Goal: Information Seeking & Learning: Learn about a topic

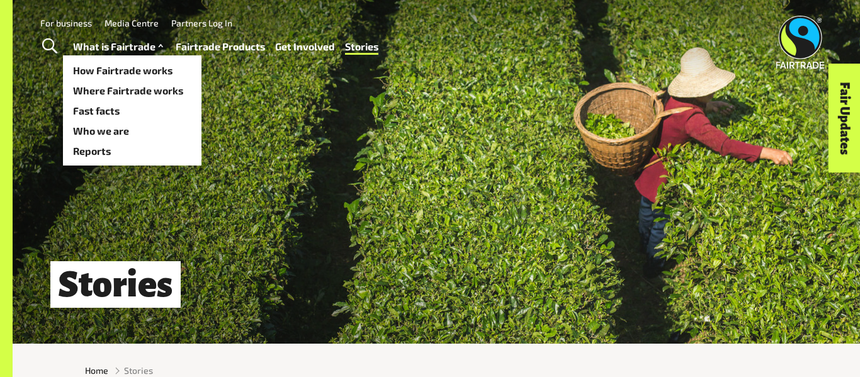
click at [128, 40] on link "What is Fairtrade" at bounding box center [119, 47] width 93 height 18
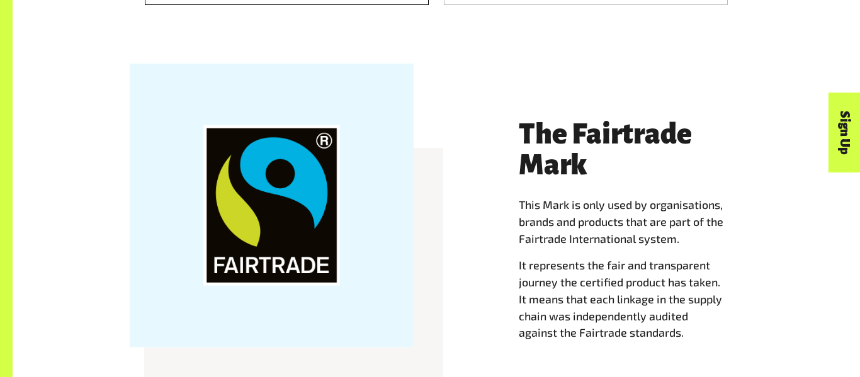
scroll to position [1135, 0]
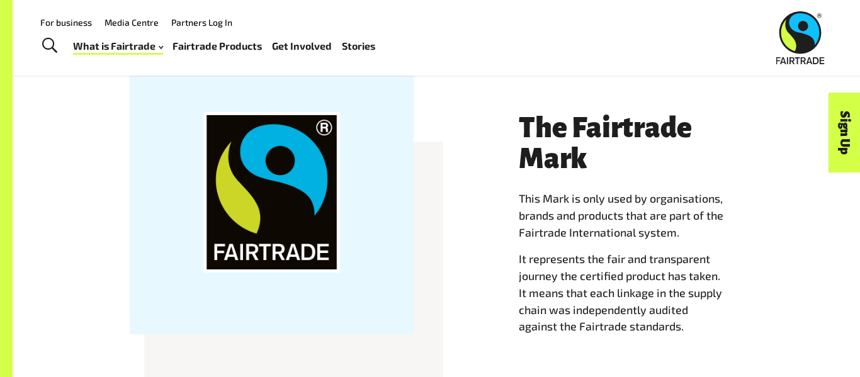
drag, startPoint x: 266, startPoint y: 183, endPoint x: 27, endPoint y: 204, distance: 239.6
click at [27, 204] on div "The Fairtrade Mark This Mark is only used by organisations, brands and products…" at bounding box center [437, 243] width 848 height 349
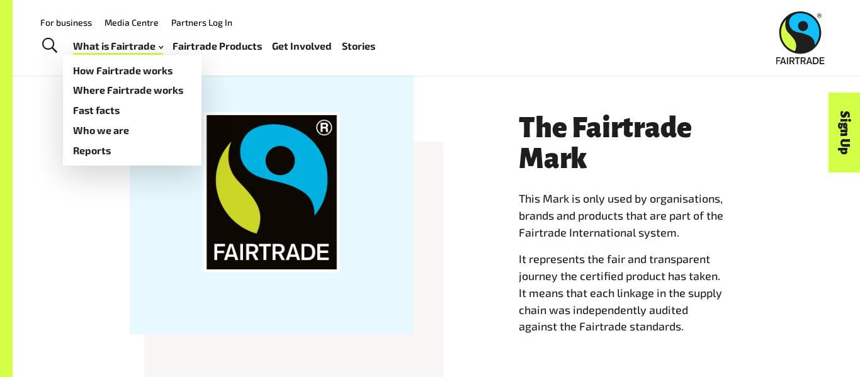
click at [89, 227] on div "The Fairtrade Mark This Mark is only used by organisations, brands and products…" at bounding box center [436, 236] width 718 height 284
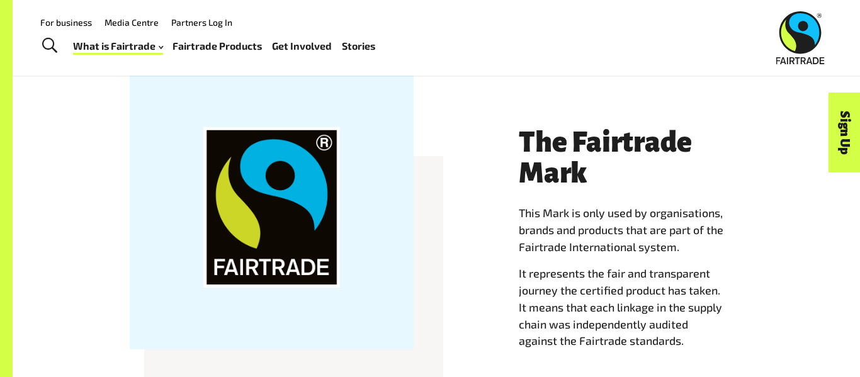
scroll to position [1060, 0]
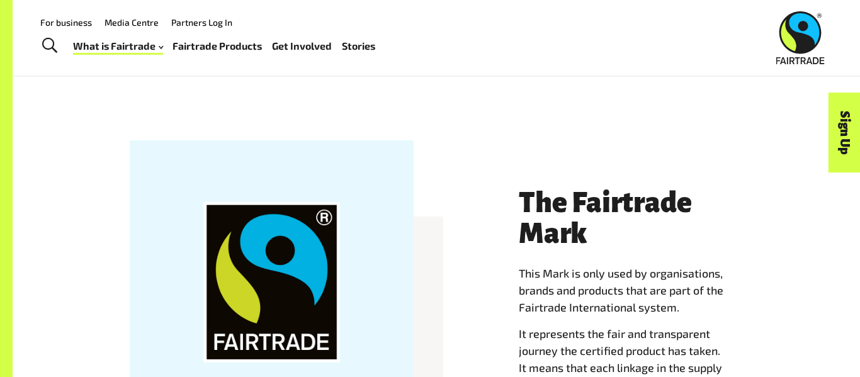
click at [207, 50] on link "Fairtrade Products" at bounding box center [217, 46] width 89 height 18
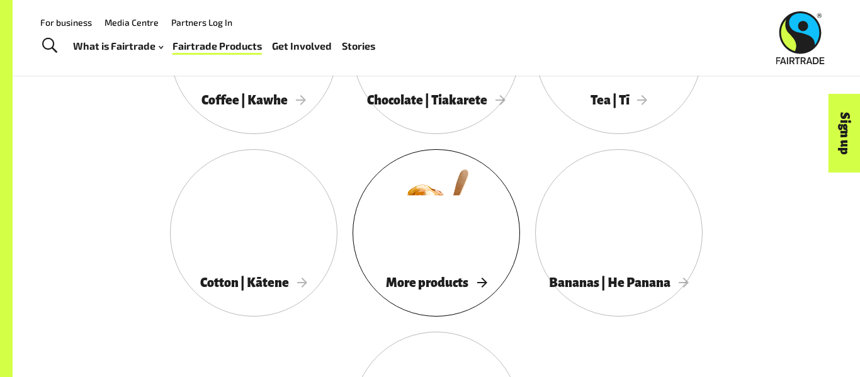
scroll to position [1189, 0]
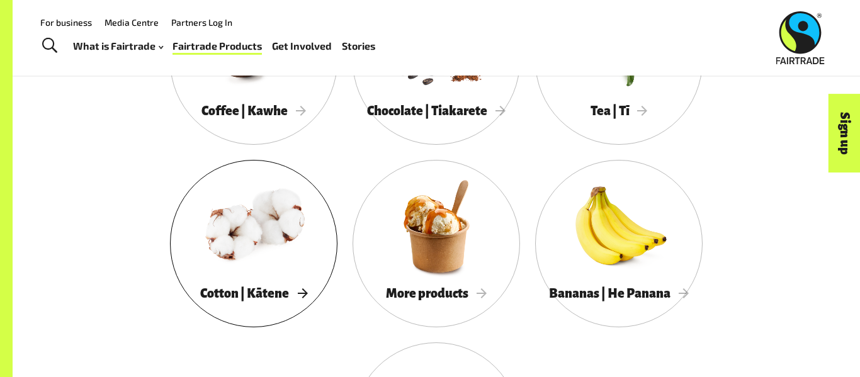
click at [298, 247] on div at bounding box center [253, 226] width 167 height 109
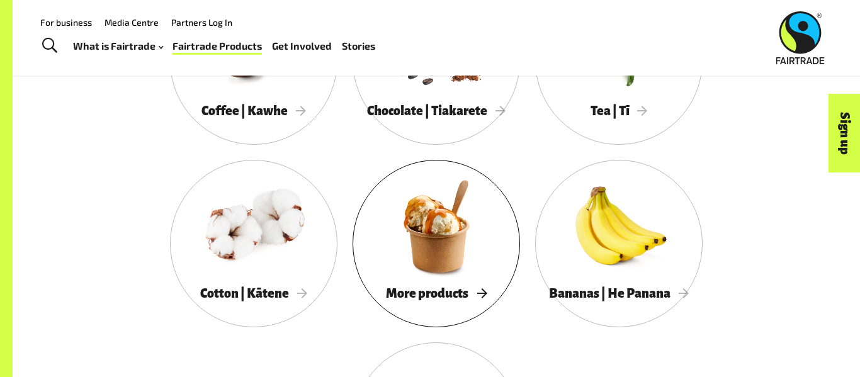
click at [451, 203] on div at bounding box center [436, 226] width 167 height 109
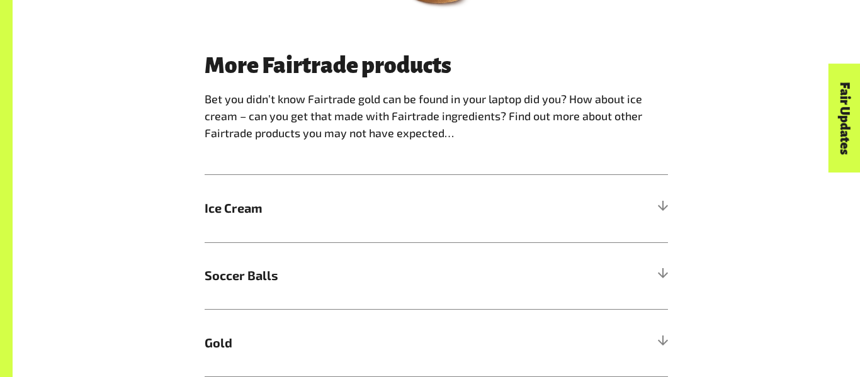
scroll to position [763, 0]
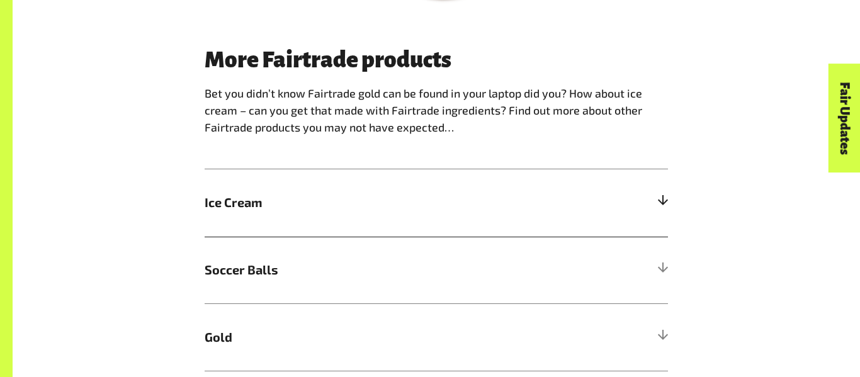
click at [470, 200] on span "Ice Cream" at bounding box center [379, 202] width 348 height 19
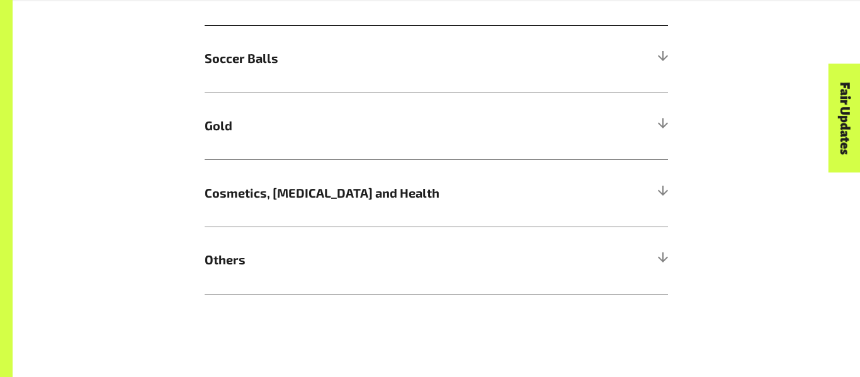
scroll to position [1176, 0]
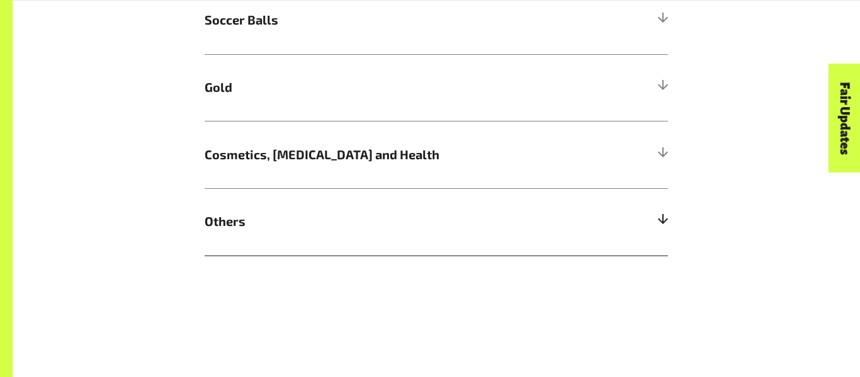
click at [239, 219] on span "Others" at bounding box center [379, 221] width 348 height 19
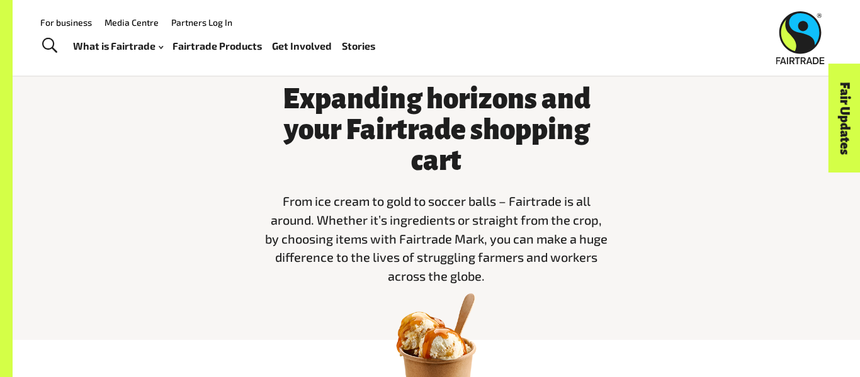
scroll to position [0, 0]
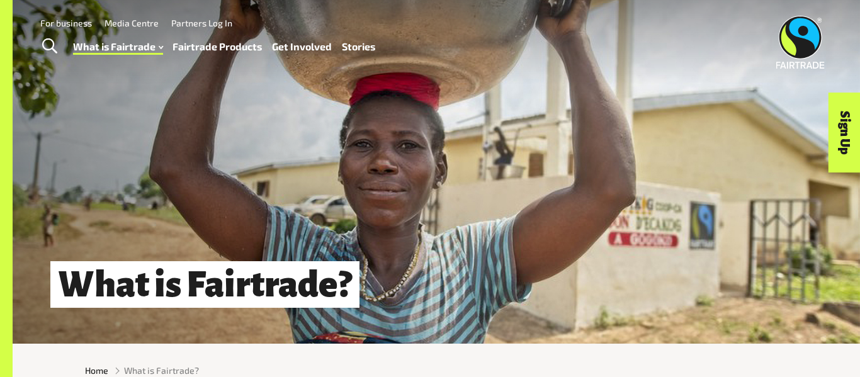
click at [236, 48] on link "Fairtrade Products" at bounding box center [217, 47] width 89 height 18
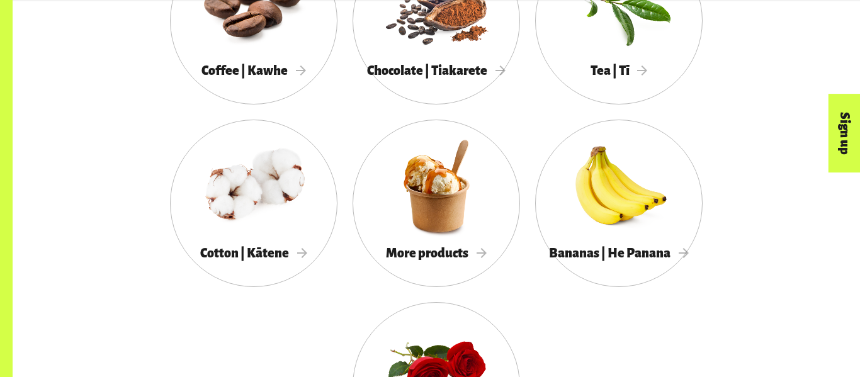
scroll to position [1234, 0]
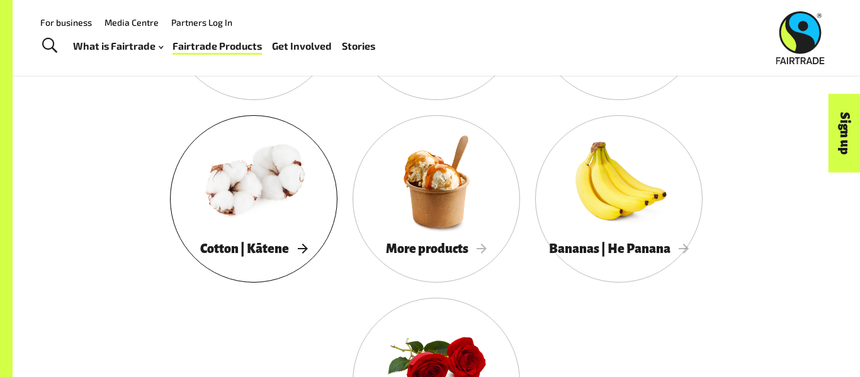
click at [195, 239] on div "Cotton | Kātene" at bounding box center [253, 249] width 167 height 26
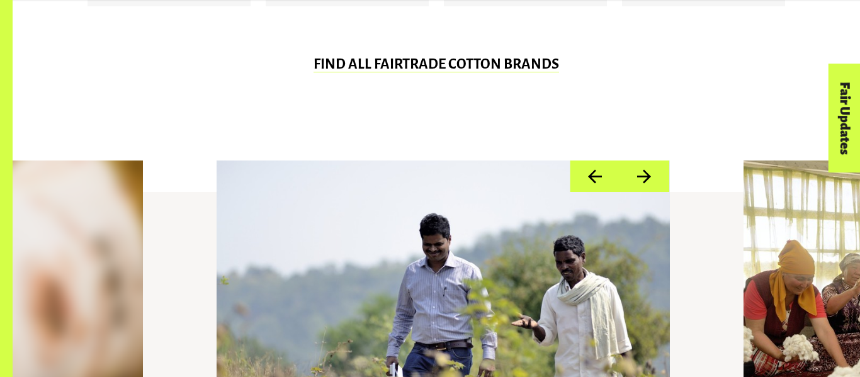
scroll to position [936, 0]
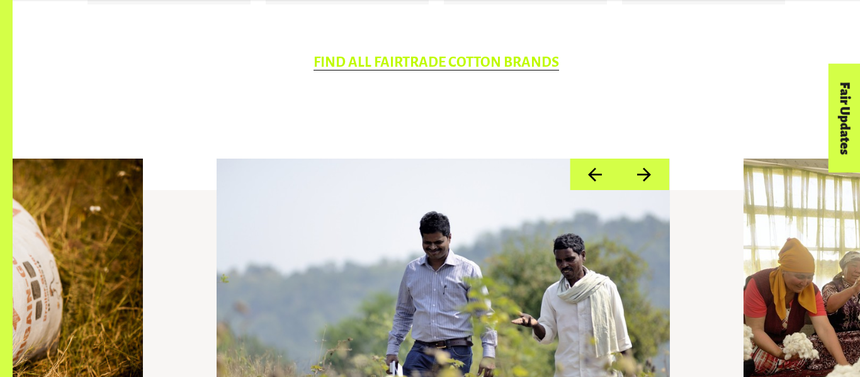
click at [507, 56] on link "FIND ALL FAIRTRADE COTTON BRANDS" at bounding box center [437, 63] width 246 height 16
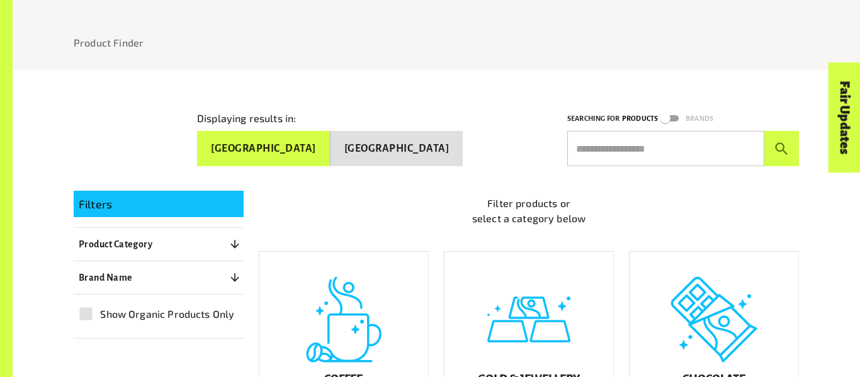
scroll to position [137, 0]
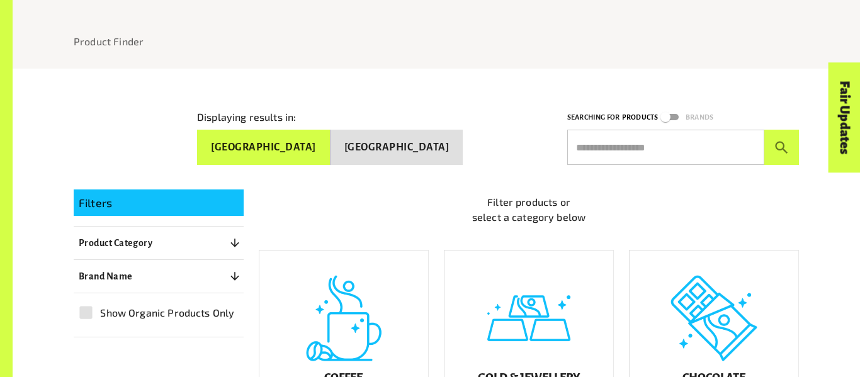
click at [421, 142] on button "New Zealand" at bounding box center [397, 147] width 133 height 35
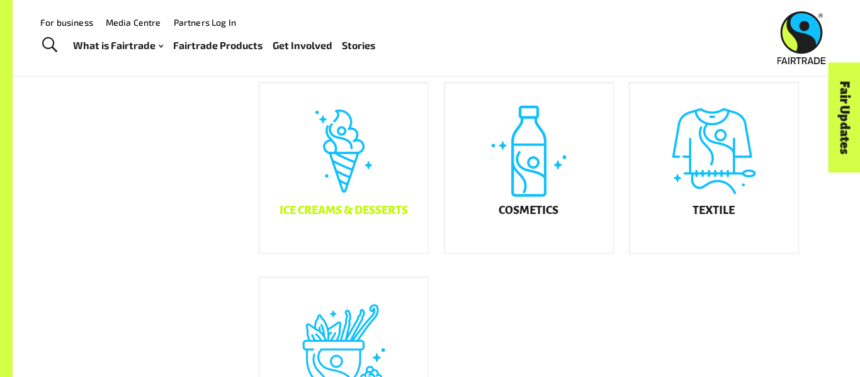
scroll to position [693, 0]
click at [710, 218] on h5 "Textile" at bounding box center [714, 211] width 42 height 13
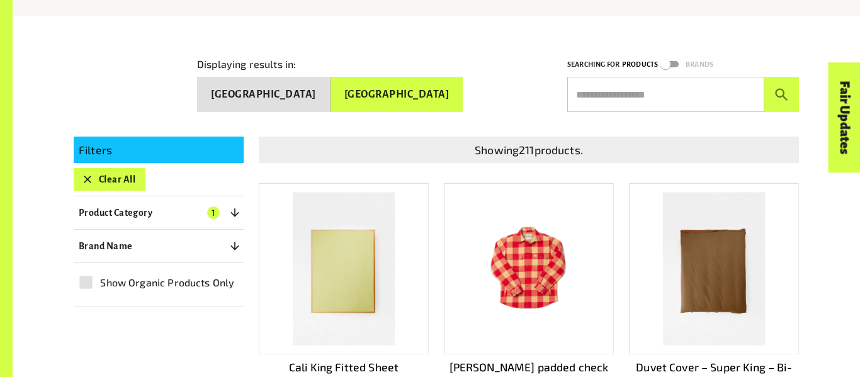
scroll to position [191, 0]
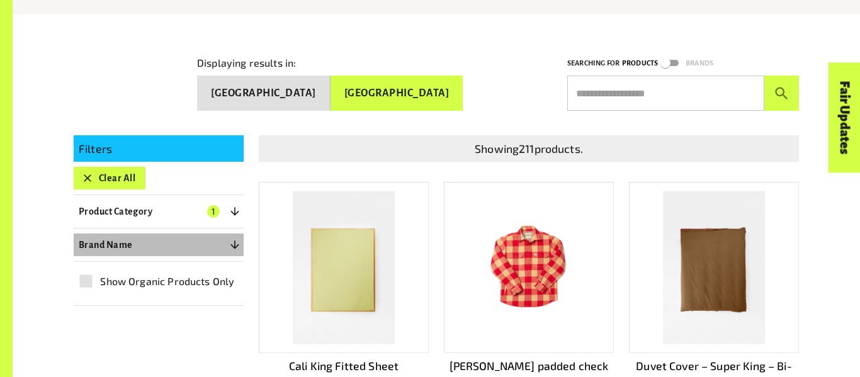
click at [142, 246] on button "Brand Name 0" at bounding box center [159, 245] width 170 height 23
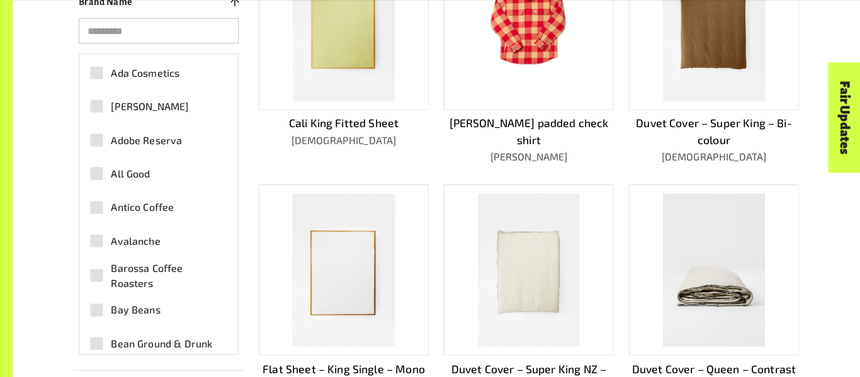
scroll to position [0, 0]
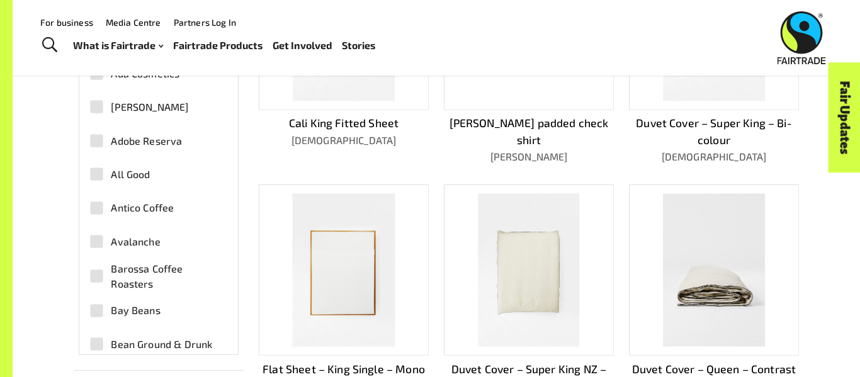
click at [198, 46] on link "Fairtrade Products" at bounding box center [217, 46] width 89 height 18
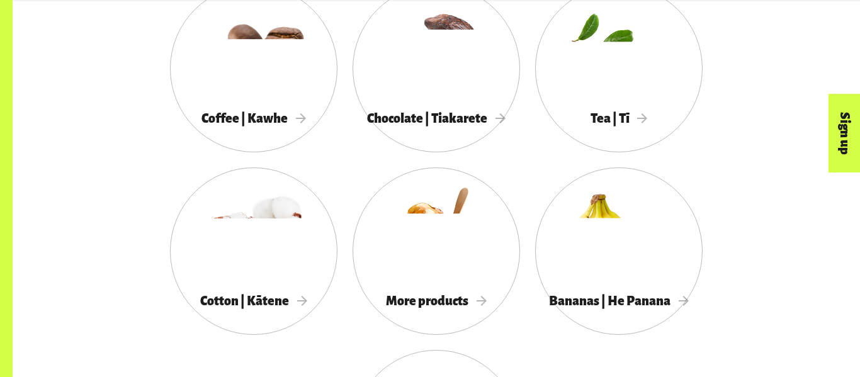
scroll to position [1186, 0]
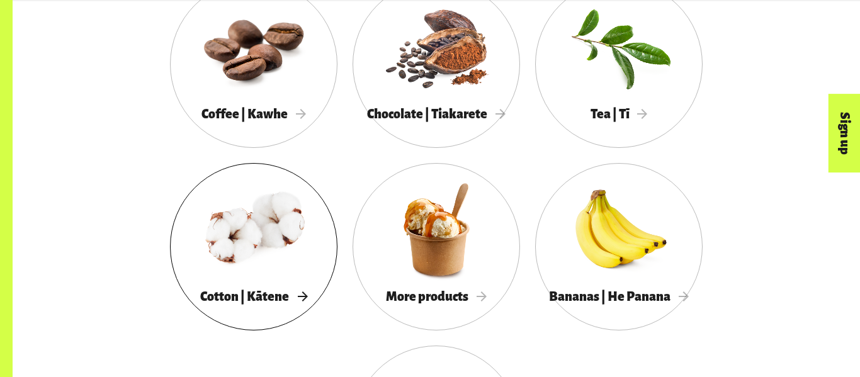
click at [258, 278] on div at bounding box center [253, 229] width 167 height 109
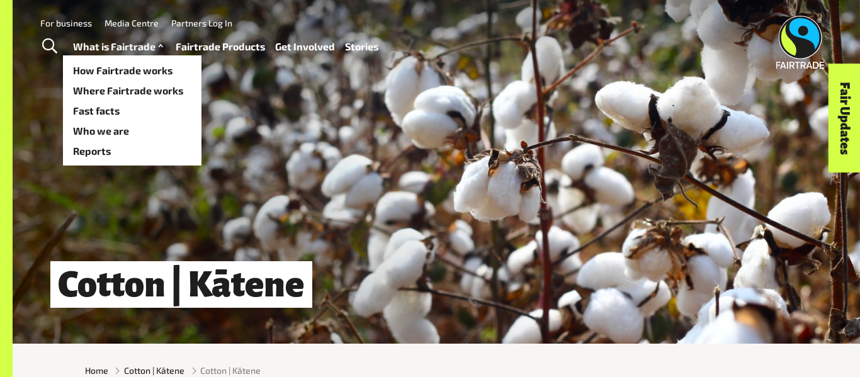
click at [114, 40] on link "What is Fairtrade" at bounding box center [119, 47] width 93 height 18
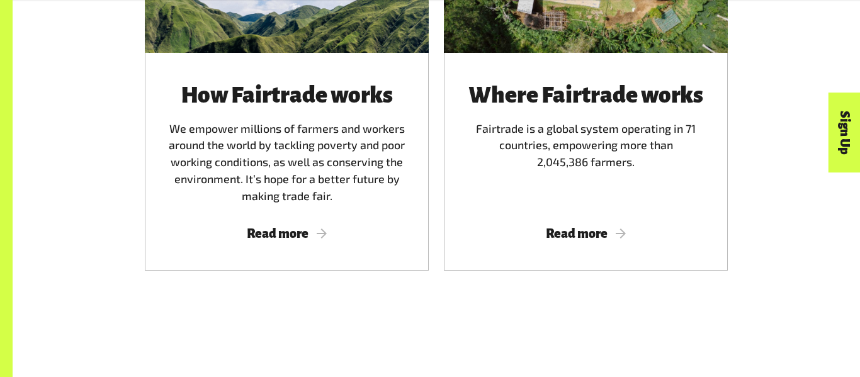
scroll to position [864, 0]
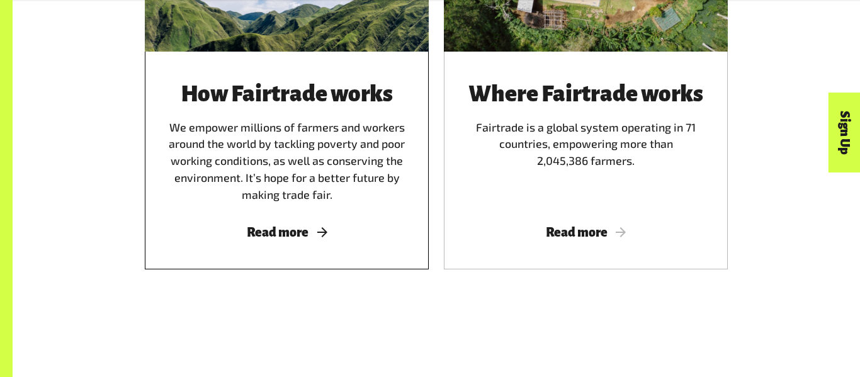
click at [382, 202] on div "How Fairtrade works We empower millions of farmers and workers around the world…" at bounding box center [287, 143] width 254 height 122
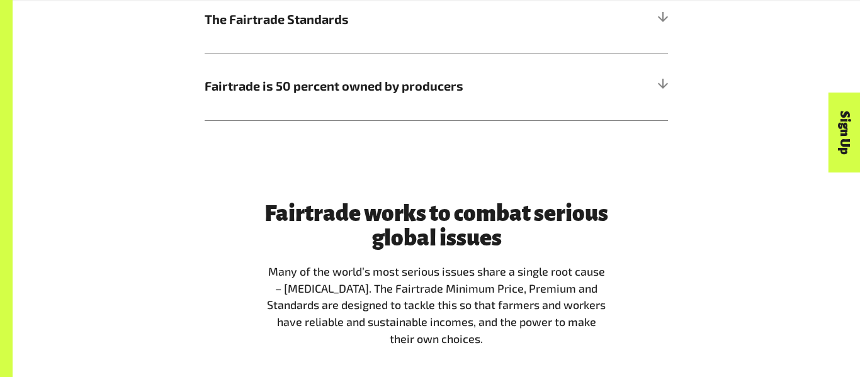
scroll to position [912, 0]
click at [799, 253] on div "Fairtrade works to combat serious global issues Many of the world’s most seriou…" at bounding box center [437, 279] width 848 height 237
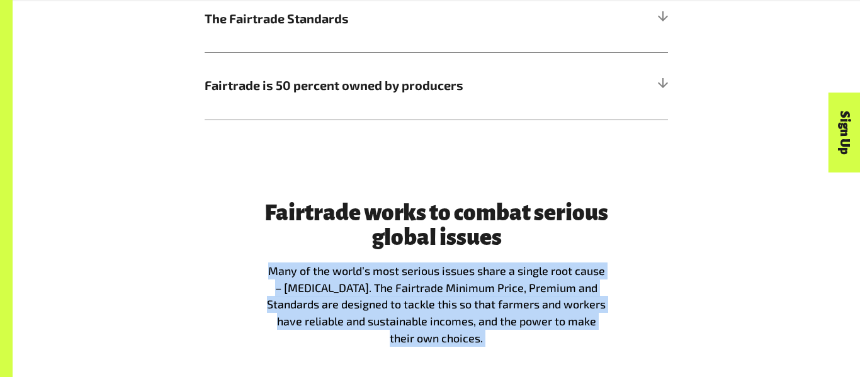
click at [799, 254] on div "Fairtrade works to combat serious global issues Many of the world’s most seriou…" at bounding box center [437, 279] width 848 height 237
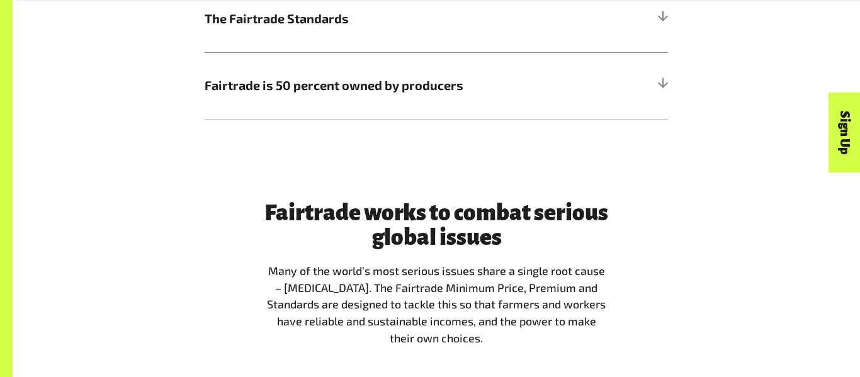
click at [800, 255] on div "Fairtrade works to combat serious global issues Many of the world’s most seriou…" at bounding box center [437, 279] width 848 height 237
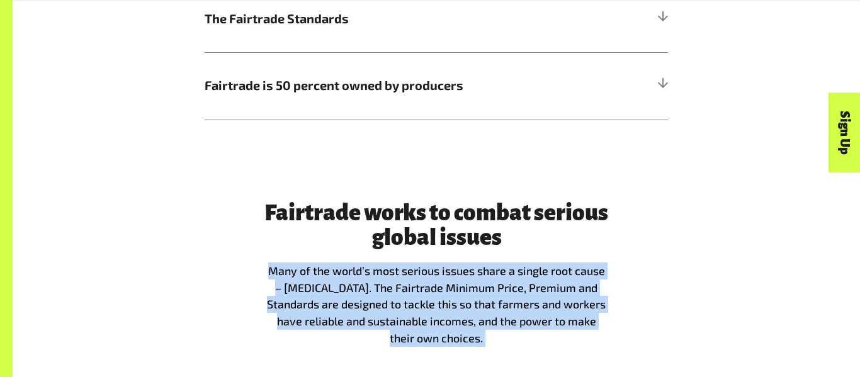
click at [799, 255] on div "Fairtrade works to combat serious global issues Many of the world’s most seriou…" at bounding box center [437, 279] width 848 height 237
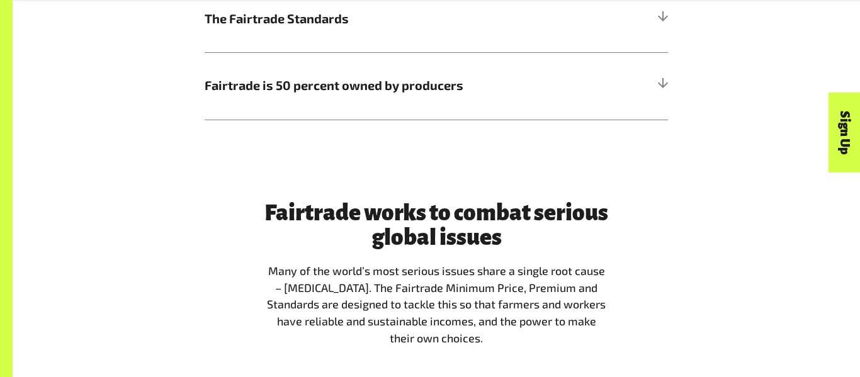
click at [462, 193] on div "Fairtrade works to combat serious global issues Many of the world’s most seriou…" at bounding box center [437, 279] width 848 height 237
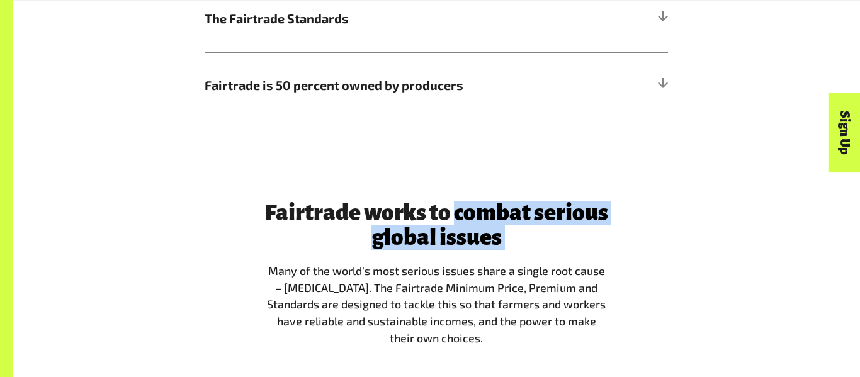
drag, startPoint x: 462, startPoint y: 193, endPoint x: 513, endPoint y: 248, distance: 75.3
click at [513, 248] on div "Fairtrade works to combat serious global issues Many of the world’s most seriou…" at bounding box center [437, 279] width 848 height 237
click at [513, 248] on h3 "Fairtrade works to combat serious global issues" at bounding box center [436, 226] width 344 height 50
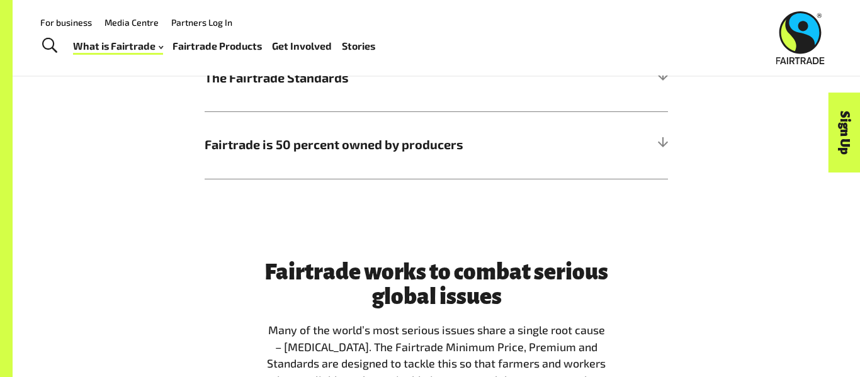
scroll to position [852, 0]
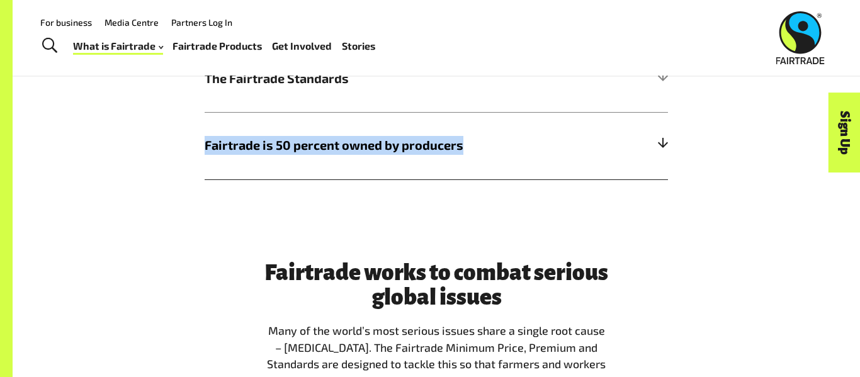
drag, startPoint x: 174, startPoint y: 147, endPoint x: 467, endPoint y: 144, distance: 292.8
click at [467, 144] on div "How Fairtrade works | Te tikanga mahi a te Fairtrade The Fairtrade Minimum Pric…" at bounding box center [436, 3] width 718 height 353
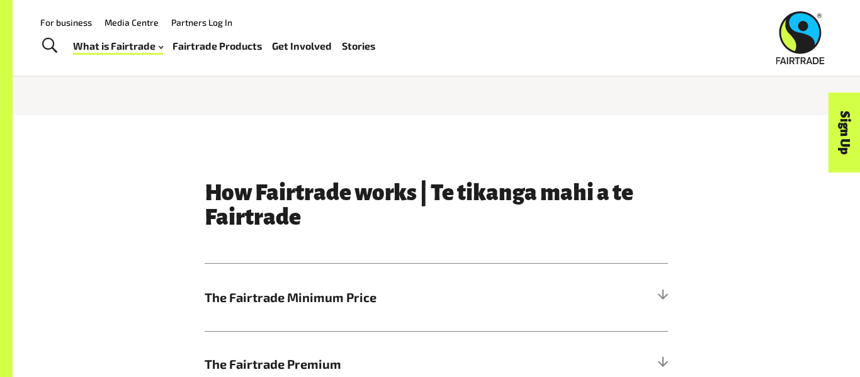
scroll to position [498, 0]
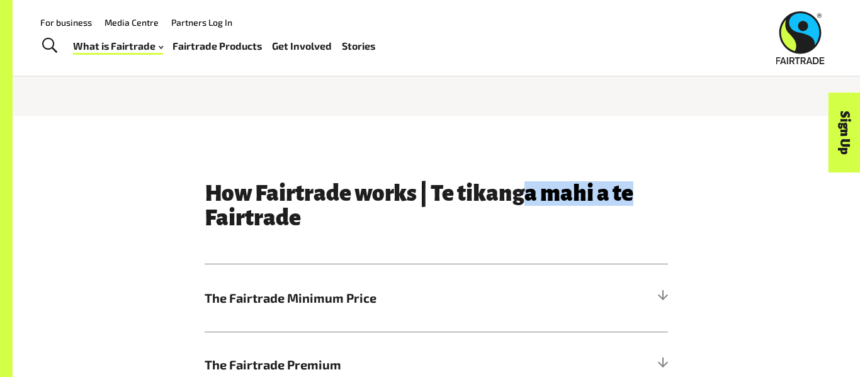
drag, startPoint x: 521, startPoint y: 196, endPoint x: 701, endPoint y: 195, distance: 180.7
click at [701, 195] on div "How Fairtrade works | Te tikanga mahi a te Fairtrade The Fairtrade Minimum Pric…" at bounding box center [436, 357] width 718 height 353
click at [218, 185] on h3 "How Fairtrade works | Te tikanga mahi a te Fairtrade" at bounding box center [436, 206] width 463 height 50
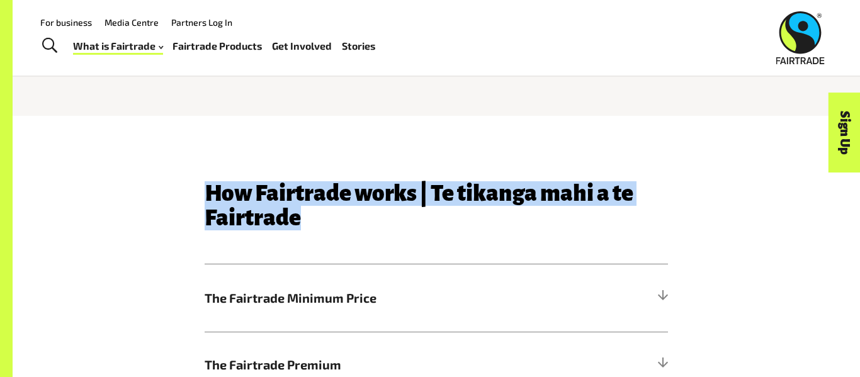
drag, startPoint x: 218, startPoint y: 185, endPoint x: 290, endPoint y: 220, distance: 79.7
click at [290, 220] on h3 "How Fairtrade works | Te tikanga mahi a te Fairtrade" at bounding box center [436, 206] width 463 height 50
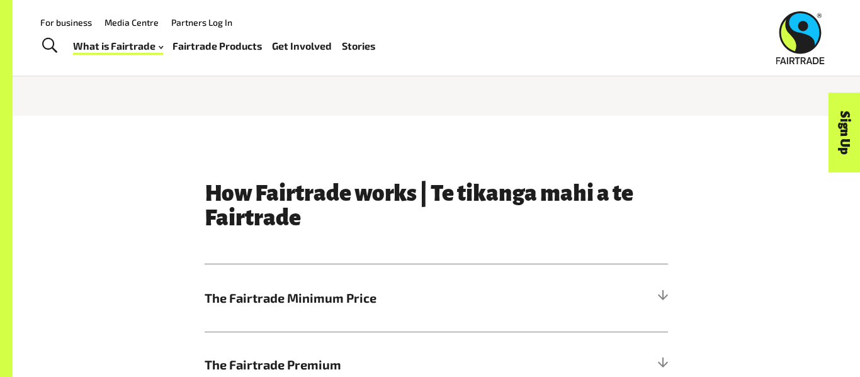
click at [290, 220] on h3 "How Fairtrade works | Te tikanga mahi a te Fairtrade" at bounding box center [436, 206] width 463 height 50
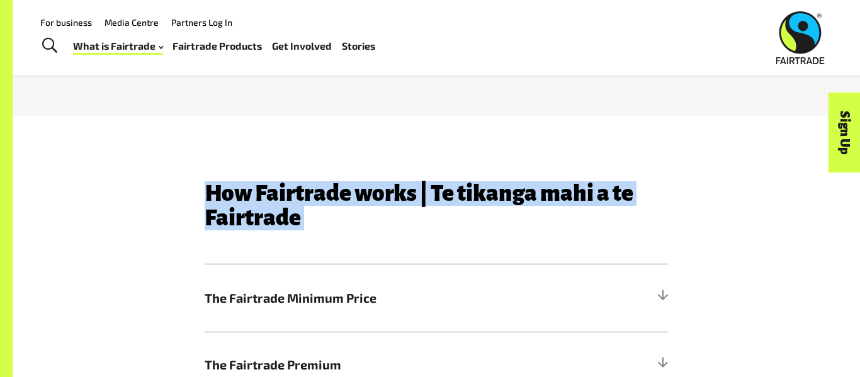
click at [290, 220] on h3 "How Fairtrade works | Te tikanga mahi a te Fairtrade" at bounding box center [436, 206] width 463 height 50
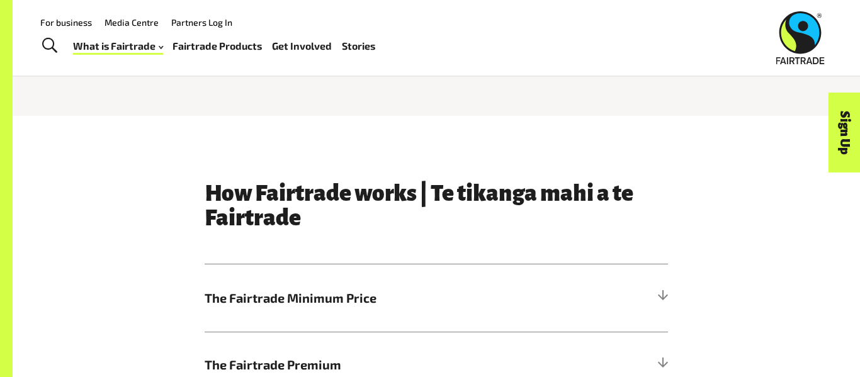
click at [290, 220] on h3 "How Fairtrade works | Te tikanga mahi a te Fairtrade" at bounding box center [436, 206] width 463 height 50
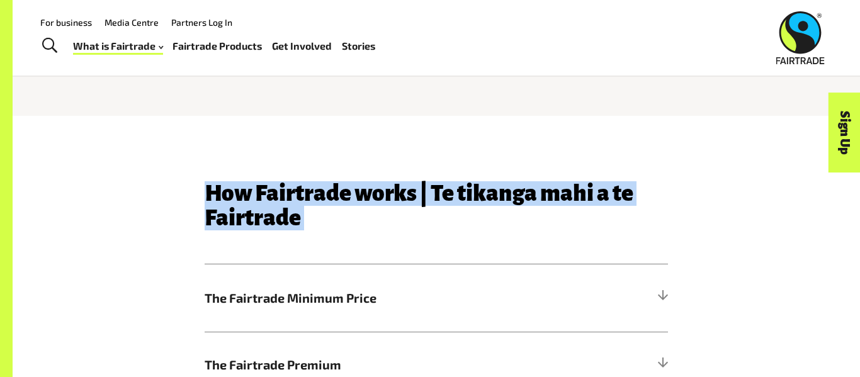
click at [290, 220] on h3 "How Fairtrade works | Te tikanga mahi a te Fairtrade" at bounding box center [436, 206] width 463 height 50
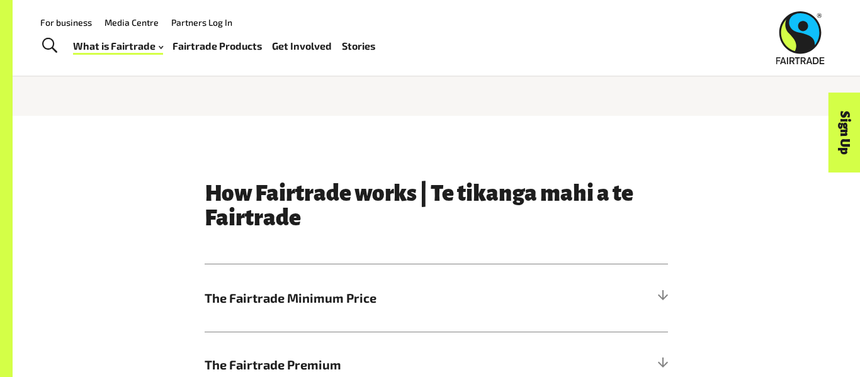
click at [290, 220] on h3 "How Fairtrade works | Te tikanga mahi a te Fairtrade" at bounding box center [436, 206] width 463 height 50
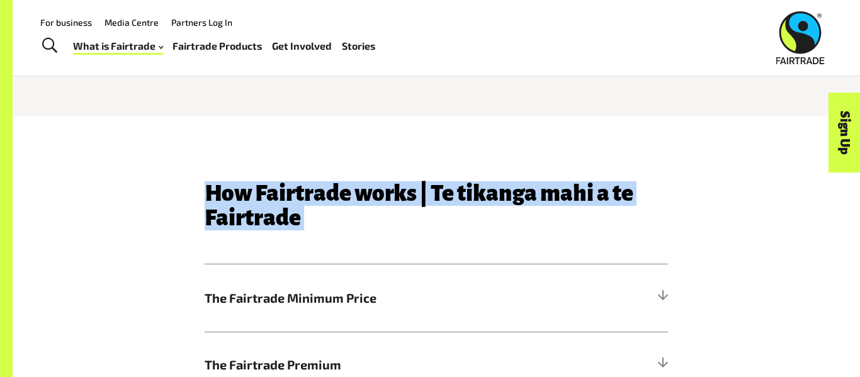
click at [290, 220] on h3 "How Fairtrade works | Te tikanga mahi a te Fairtrade" at bounding box center [436, 206] width 463 height 50
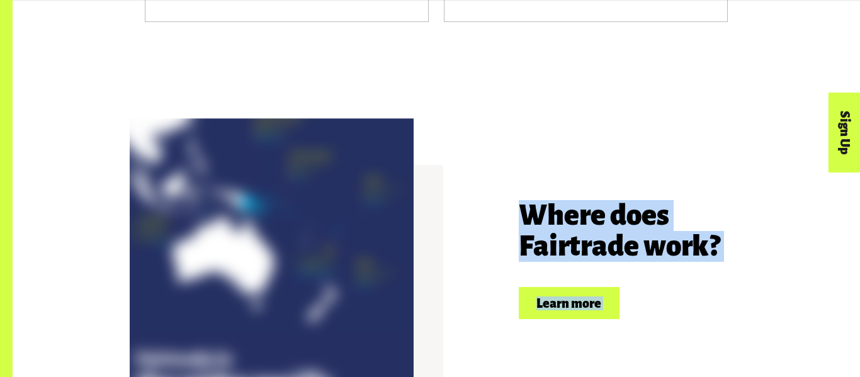
scroll to position [2692, 0]
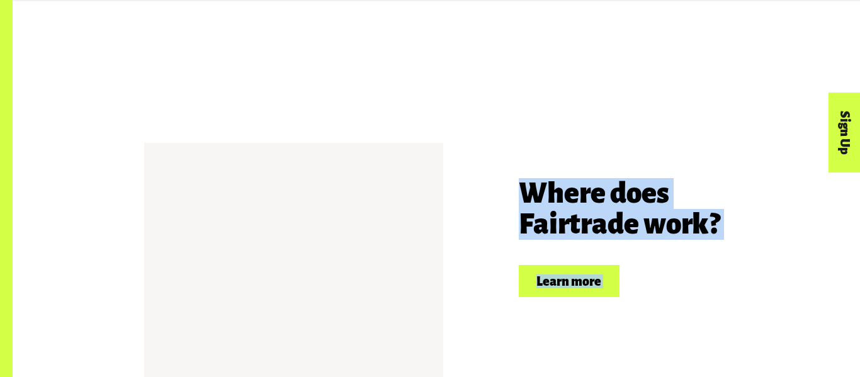
drag, startPoint x: 198, startPoint y: 189, endPoint x: 426, endPoint y: 359, distance: 284.9
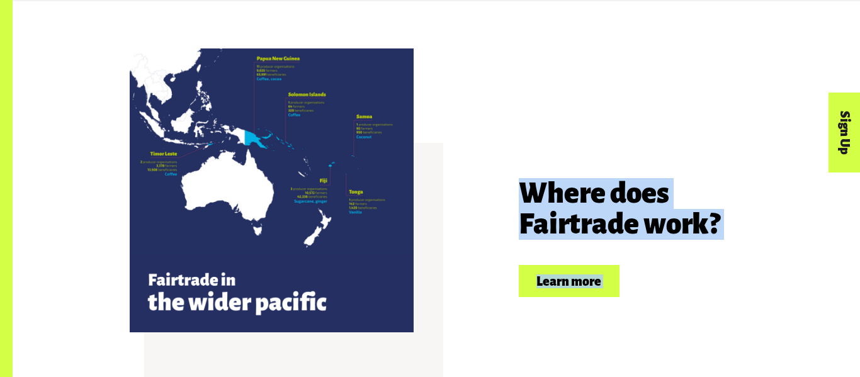
click at [778, 239] on div "Where does Fairtrade work? Learn more" at bounding box center [436, 238] width 718 height 284
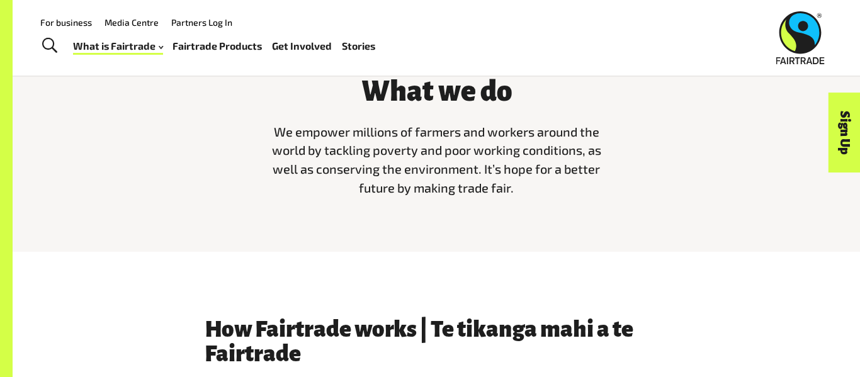
scroll to position [352, 0]
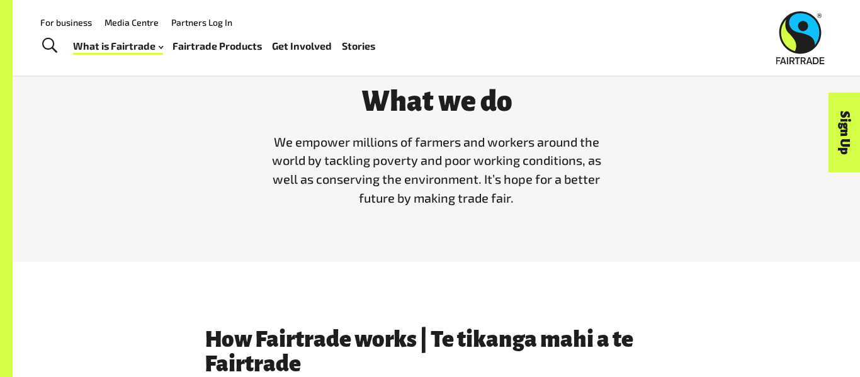
click at [231, 49] on link "Fairtrade Products" at bounding box center [217, 46] width 89 height 18
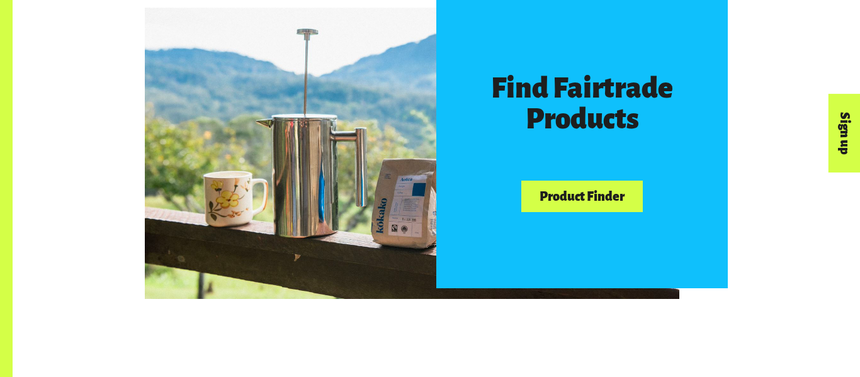
scroll to position [725, 0]
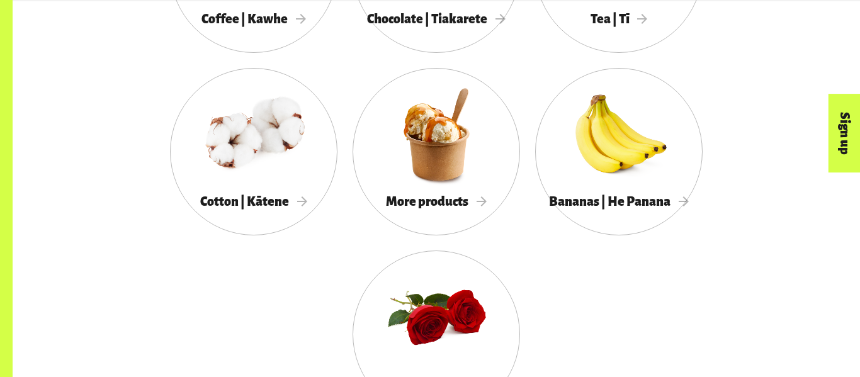
click at [283, 241] on div "Coffee | Kawhe Chocolate | Tiakarete Tea | Tī Cotton | Kātene More products Ban…" at bounding box center [436, 159] width 718 height 548
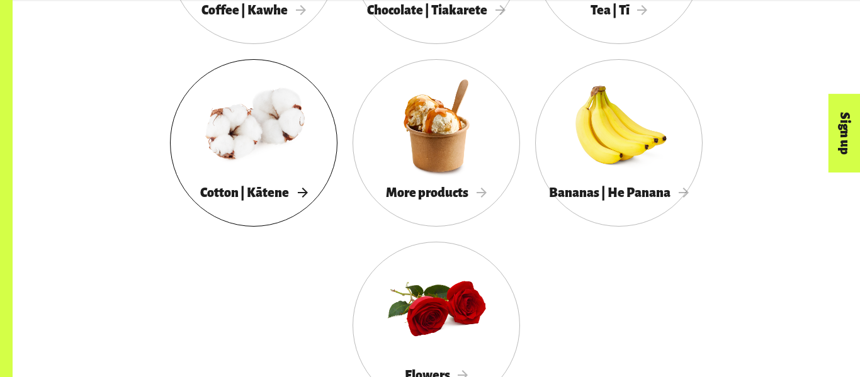
click at [278, 190] on span "Cotton | Kātene" at bounding box center [253, 193] width 107 height 14
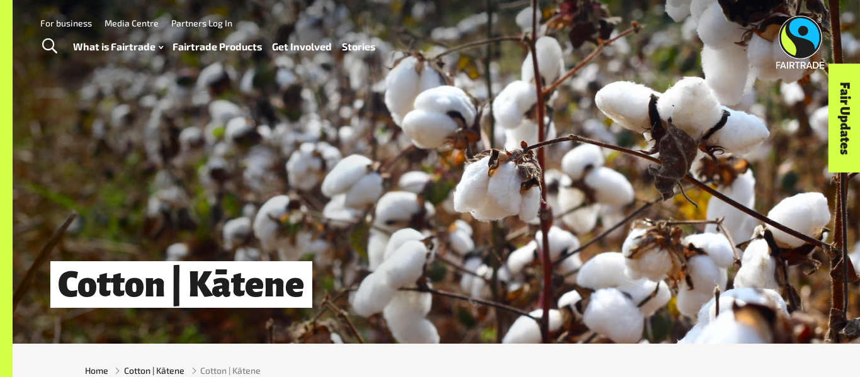
click at [278, 190] on div "Cotton | Kātene" at bounding box center [437, 172] width 848 height 344
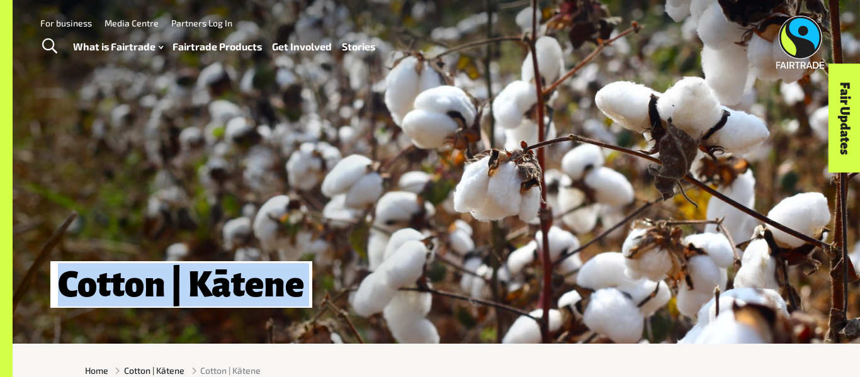
click at [278, 190] on div "Cotton | Kātene" at bounding box center [437, 172] width 848 height 344
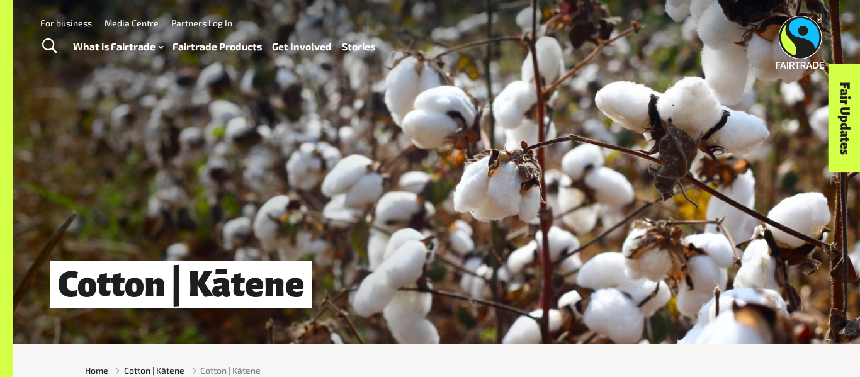
click at [278, 190] on div "Cotton | Kātene" at bounding box center [437, 172] width 848 height 344
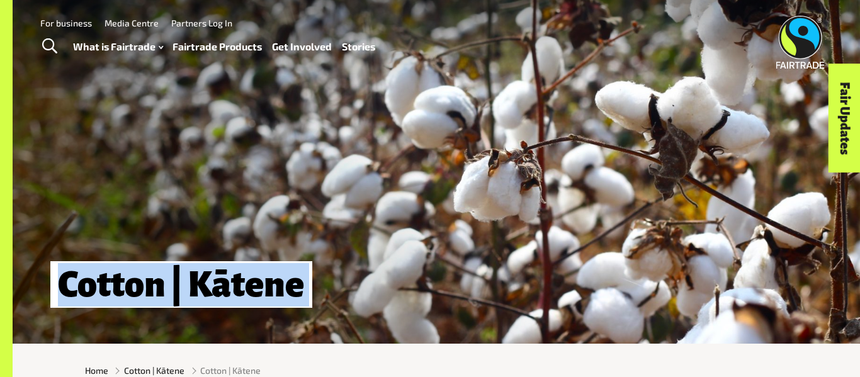
click at [278, 190] on div "Cotton | Kātene" at bounding box center [437, 172] width 848 height 344
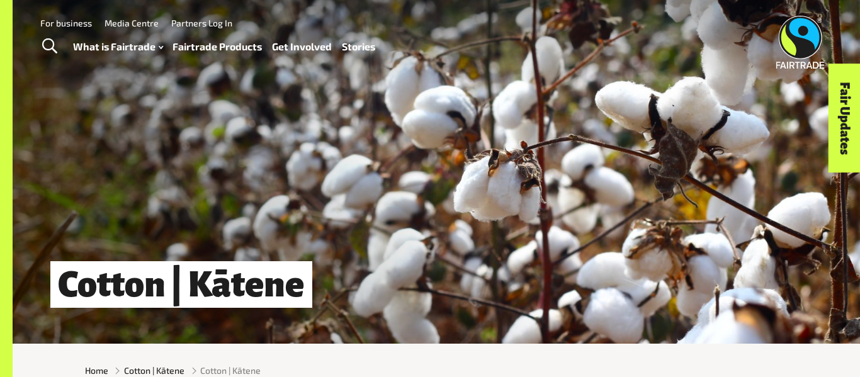
click at [278, 190] on div "Cotton | Kātene" at bounding box center [437, 172] width 848 height 344
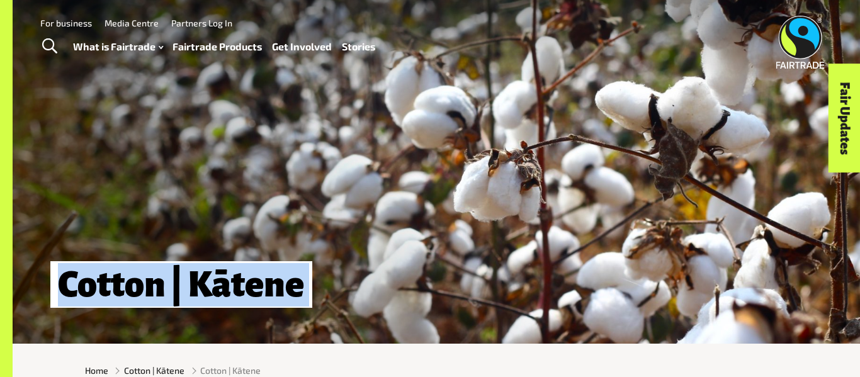
click at [278, 190] on div "Cotton | Kātene" at bounding box center [437, 172] width 848 height 344
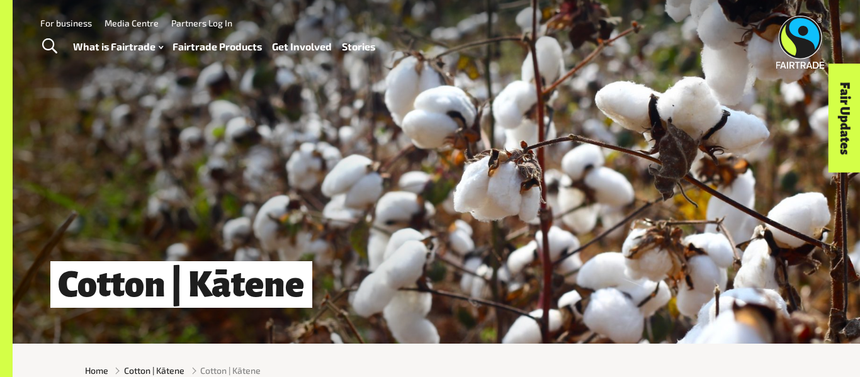
click at [278, 190] on div "Cotton | Kātene" at bounding box center [437, 172] width 848 height 344
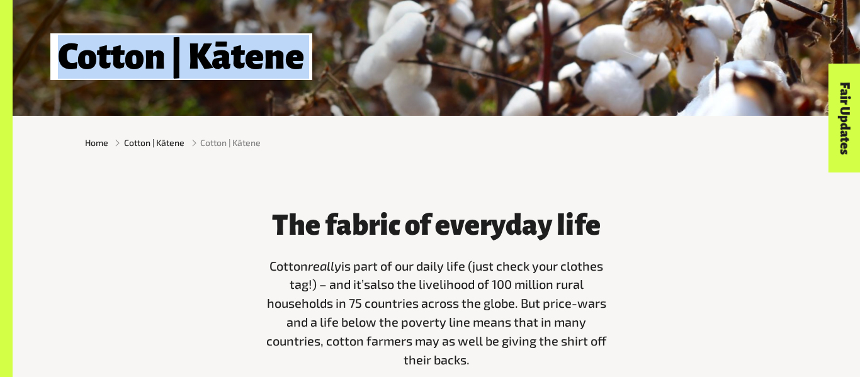
click at [402, 230] on h3 "The fabric of everyday life" at bounding box center [436, 225] width 344 height 31
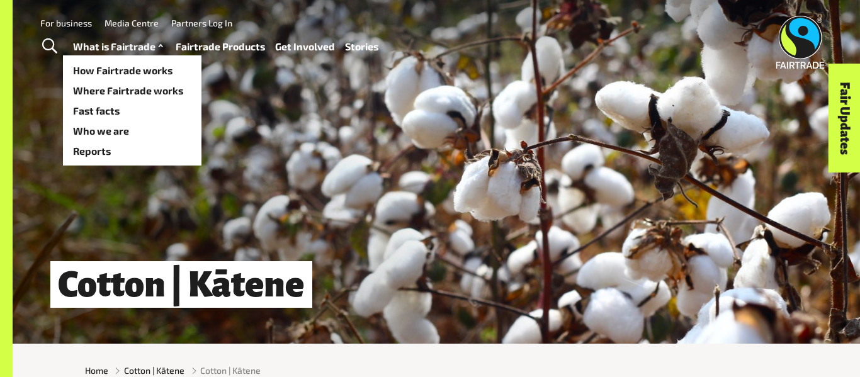
click at [92, 42] on link "What is Fairtrade" at bounding box center [119, 47] width 93 height 18
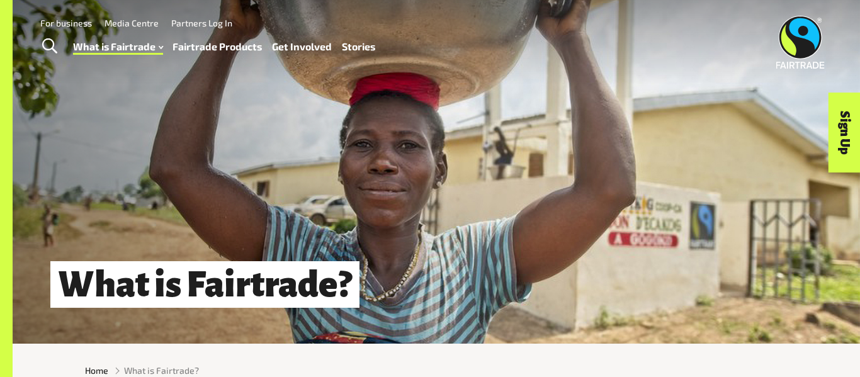
click at [474, 227] on div "What is Fairtrade?" at bounding box center [437, 172] width 848 height 344
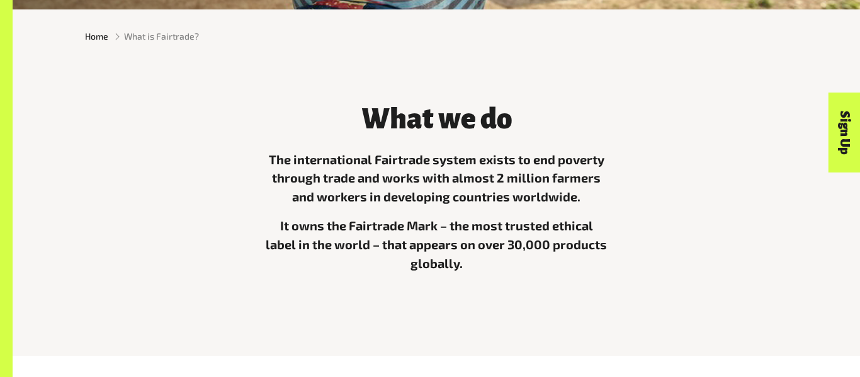
scroll to position [337, 0]
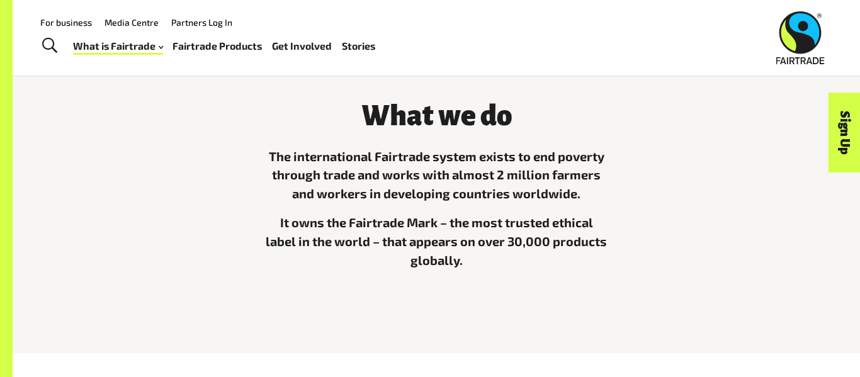
click at [220, 48] on link "Fairtrade Products" at bounding box center [217, 46] width 89 height 18
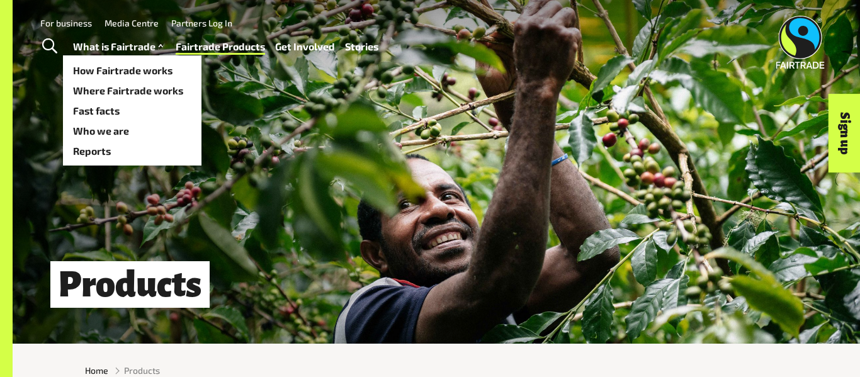
click at [94, 38] on link "What is Fairtrade" at bounding box center [119, 47] width 93 height 18
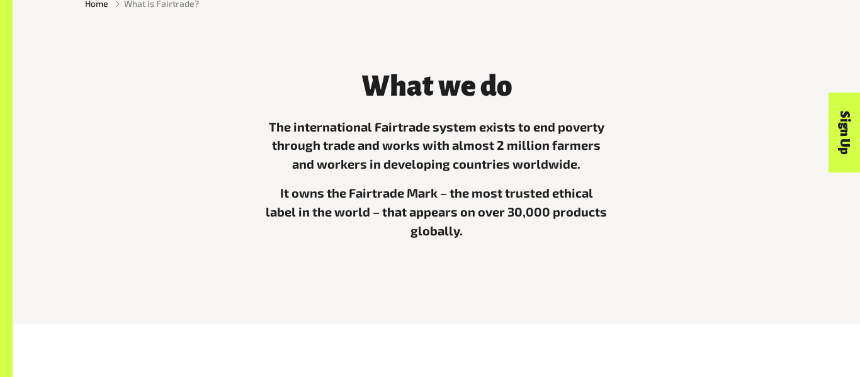
scroll to position [369, 0]
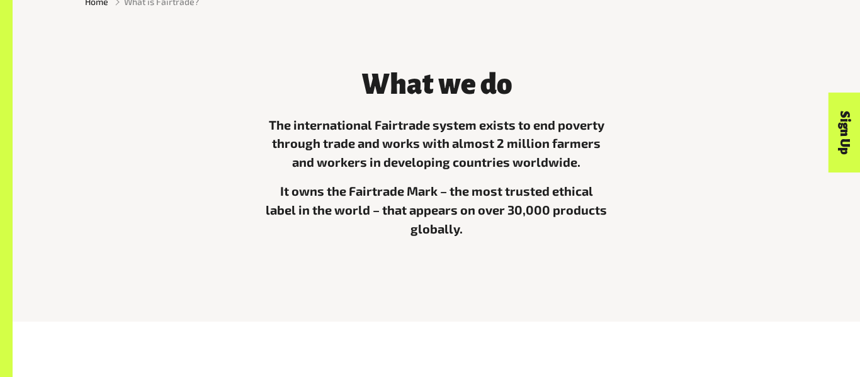
click at [436, 128] on p "The international Fairtrade system exists to end poverty through trade and work…" at bounding box center [436, 144] width 344 height 57
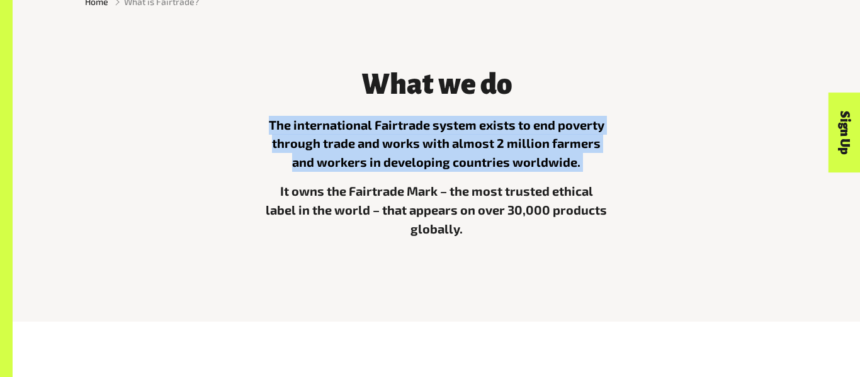
click at [436, 128] on p "The international Fairtrade system exists to end poverty through trade and work…" at bounding box center [436, 144] width 344 height 57
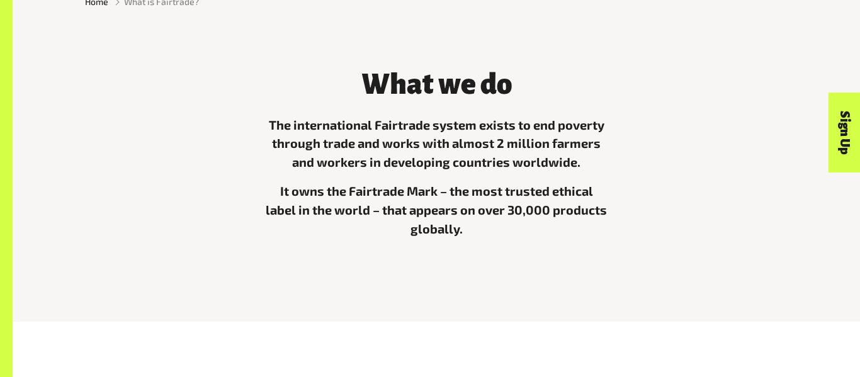
click at [429, 85] on h3 "What we do" at bounding box center [436, 84] width 344 height 31
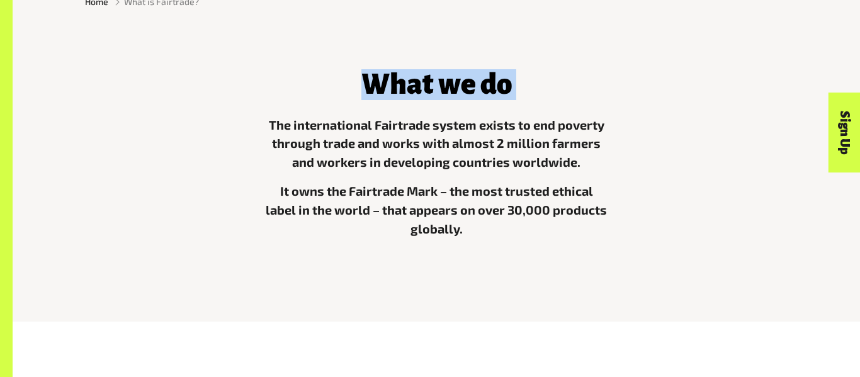
click at [429, 85] on h3 "What we do" at bounding box center [436, 84] width 344 height 31
drag, startPoint x: 365, startPoint y: 84, endPoint x: 543, endPoint y: 70, distance: 178.1
click at [543, 70] on h3 "What we do" at bounding box center [436, 84] width 344 height 31
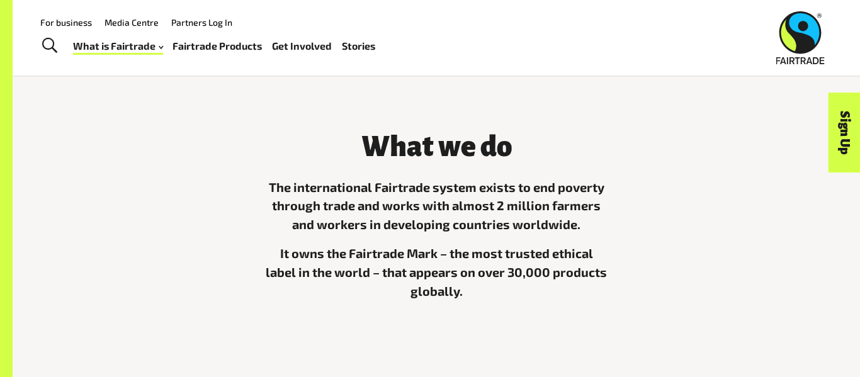
scroll to position [0, 0]
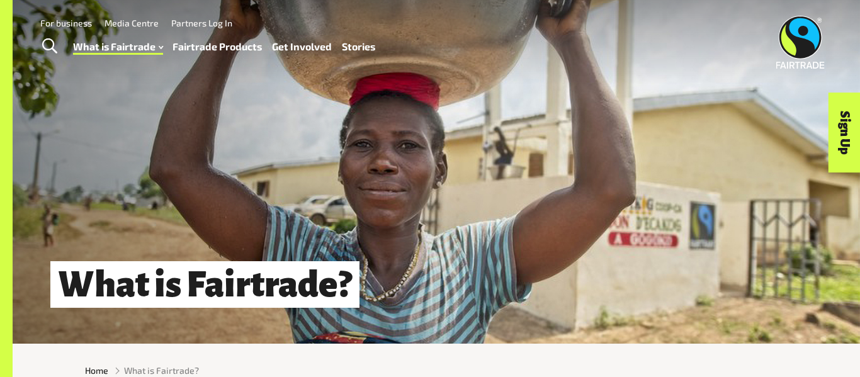
click at [216, 49] on link "Fairtrade Products" at bounding box center [217, 47] width 89 height 18
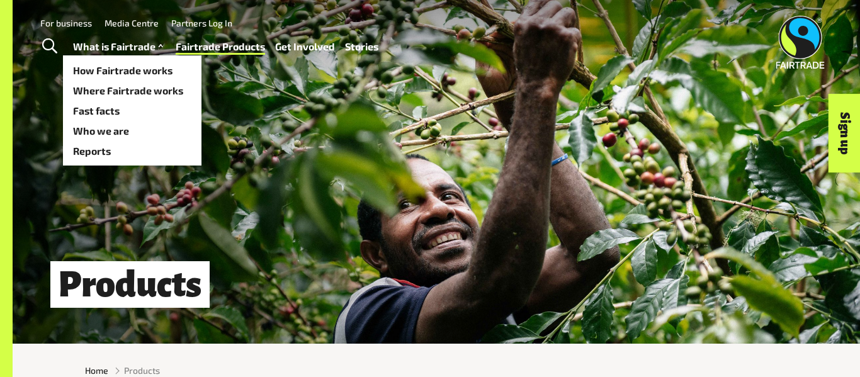
click at [139, 52] on link "What is Fairtrade" at bounding box center [119, 47] width 93 height 18
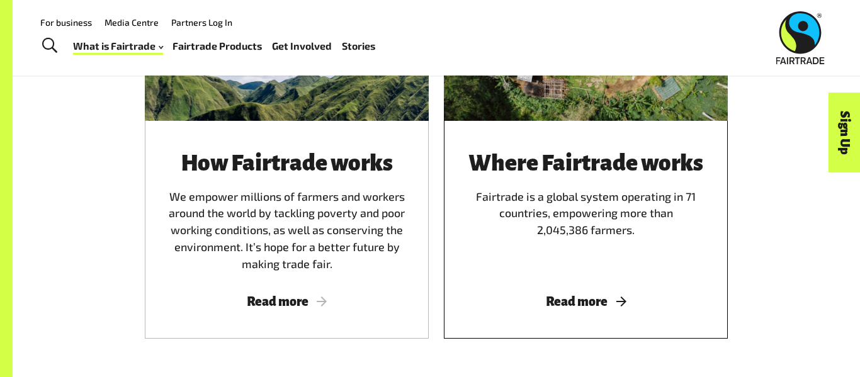
scroll to position [794, 0]
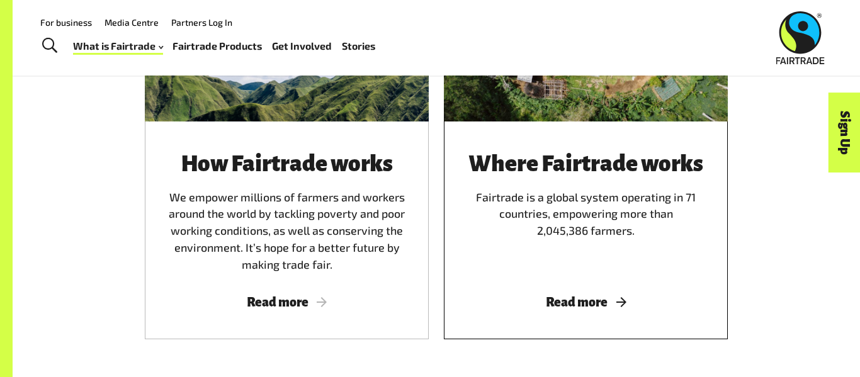
click at [565, 201] on div "Where Fairtrade works Fairtrade is a global system operating in 71 countries, e…" at bounding box center [586, 213] width 254 height 122
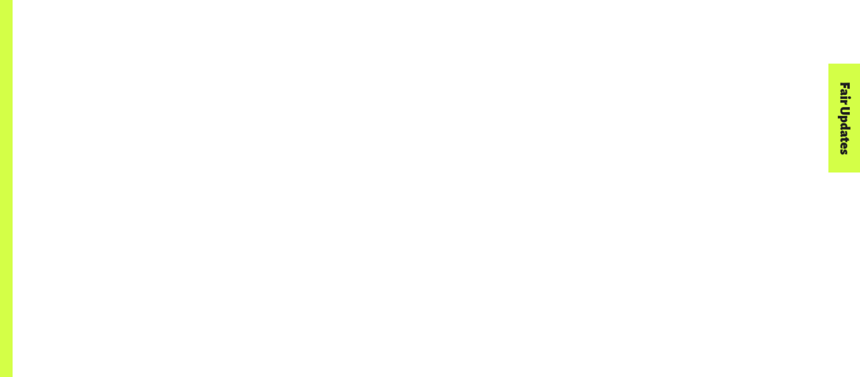
scroll to position [1019, 0]
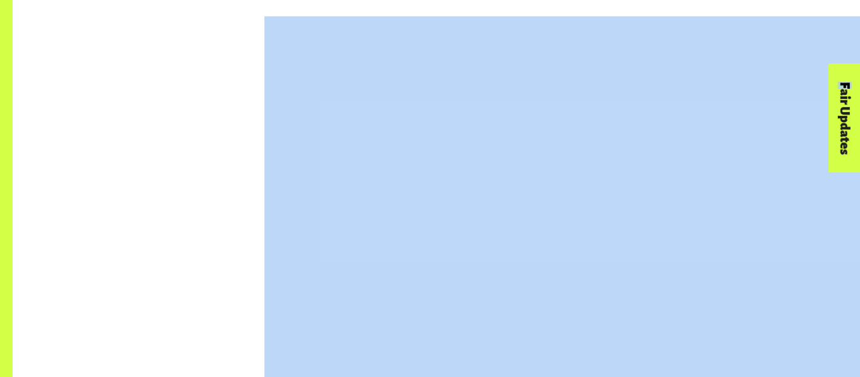
click at [156, 135] on div at bounding box center [436, 213] width 718 height 394
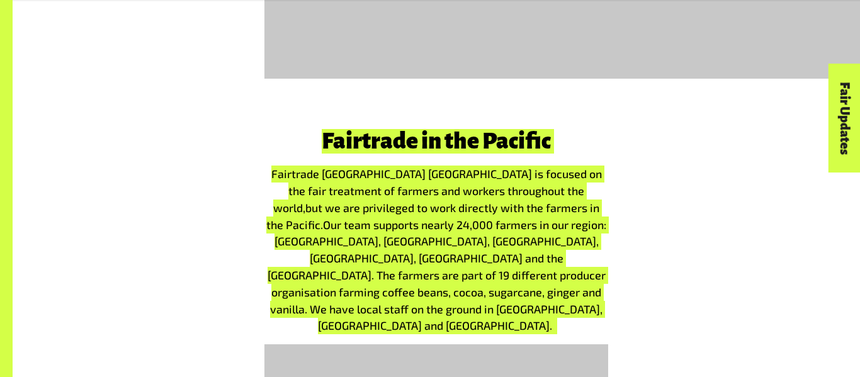
scroll to position [1352, 0]
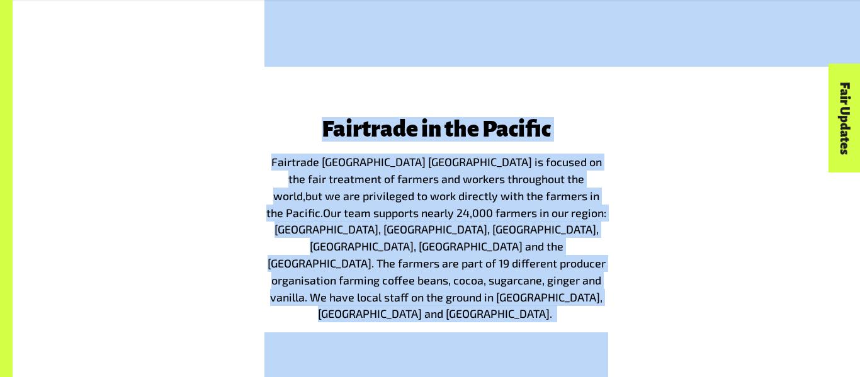
click at [677, 145] on div "Fairtrade in the Pacific Fairtrade Australia [GEOGRAPHIC_DATA] is focused on th…" at bounding box center [436, 328] width 718 height 422
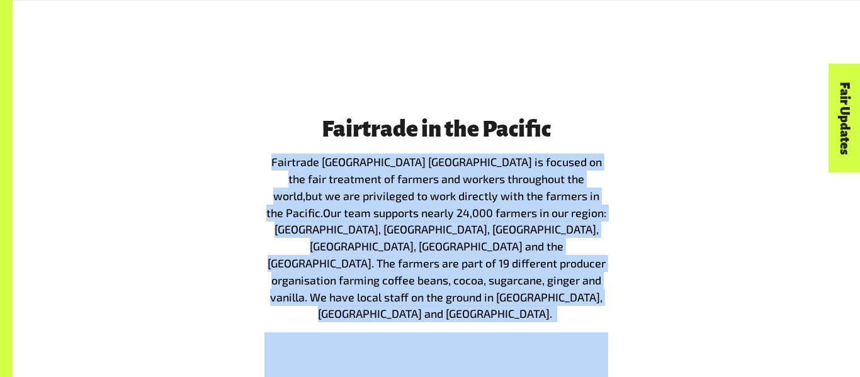
click at [677, 145] on div "Fairtrade in the Pacific Fairtrade Australia [GEOGRAPHIC_DATA] is focused on th…" at bounding box center [436, 328] width 718 height 422
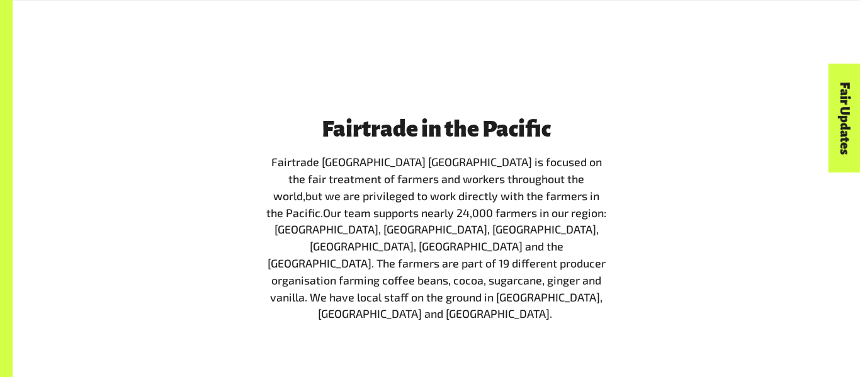
click at [677, 145] on div "Fairtrade in the Pacific Fairtrade Australia [GEOGRAPHIC_DATA] is focused on th…" at bounding box center [436, 328] width 718 height 422
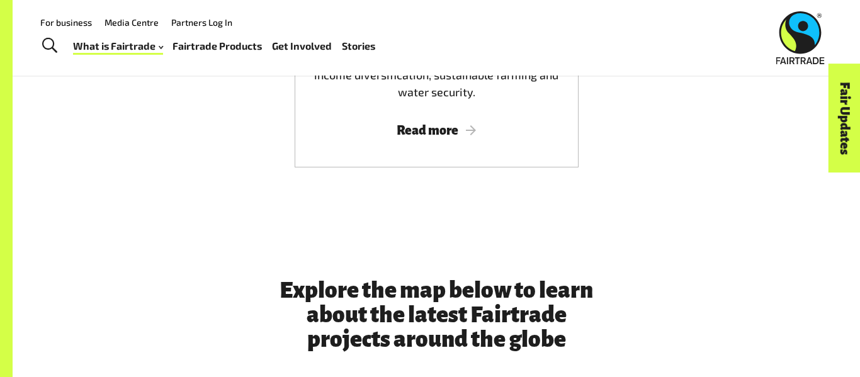
scroll to position [0, 0]
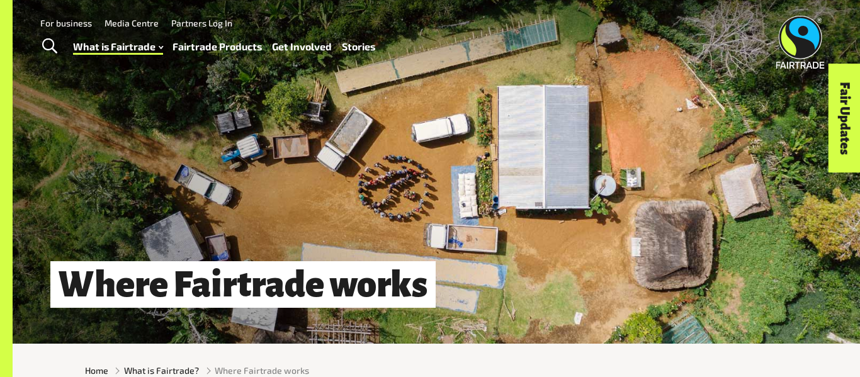
click at [54, 39] on span "Toggle Search" at bounding box center [49, 46] width 15 height 16
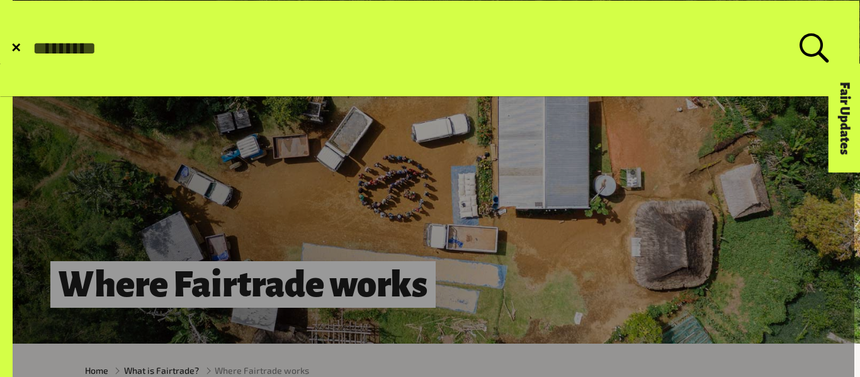
paste input "**********"
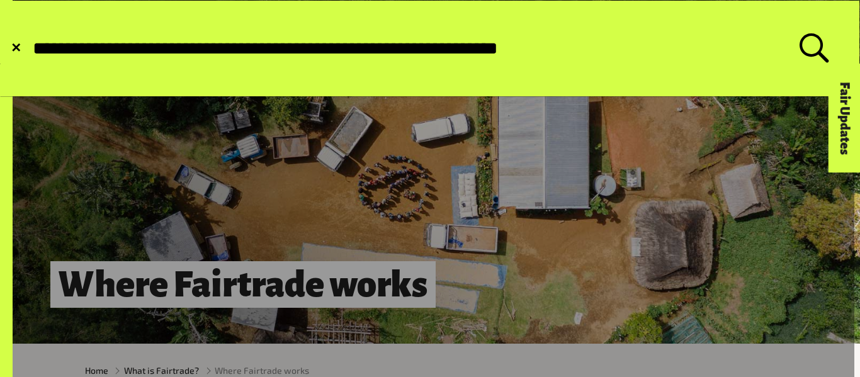
type input "**********"
click at [31, 48] on button "Submit Search" at bounding box center [31, 48] width 1 height 1
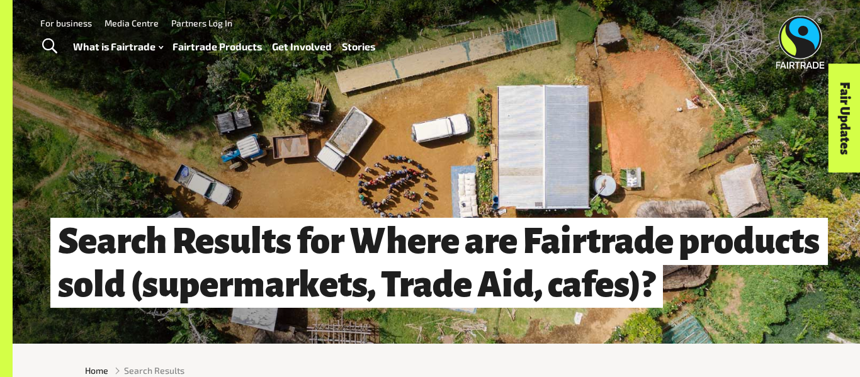
click at [48, 43] on span "Toggle Search" at bounding box center [49, 46] width 15 height 16
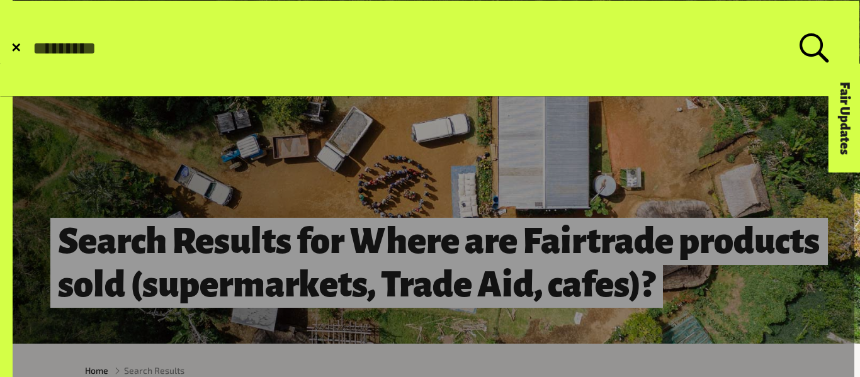
paste input "**********"
type input "**********"
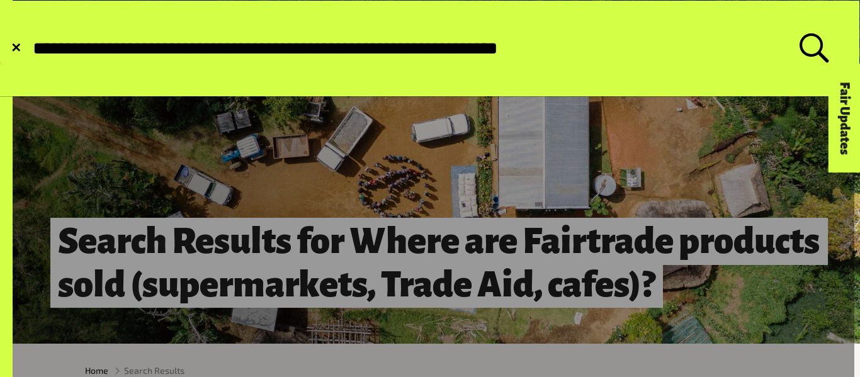
drag, startPoint x: 282, startPoint y: 47, endPoint x: 478, endPoint y: 33, distance: 196.3
click at [478, 33] on label "**********" at bounding box center [430, 48] width 798 height 30
click at [380, 39] on input "**********" at bounding box center [415, 48] width 768 height 21
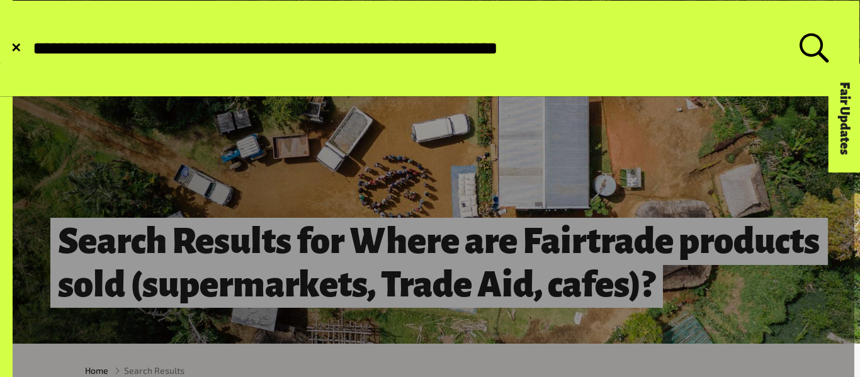
click at [380, 39] on input "**********" at bounding box center [415, 48] width 768 height 21
click at [371, 48] on input "**********" at bounding box center [415, 48] width 768 height 21
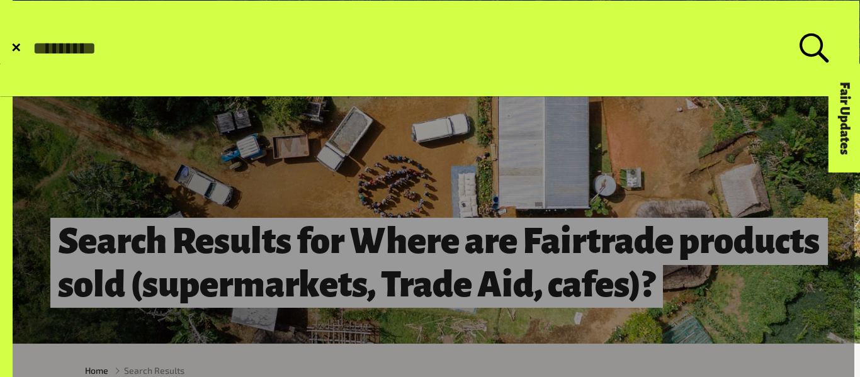
paste input "**********"
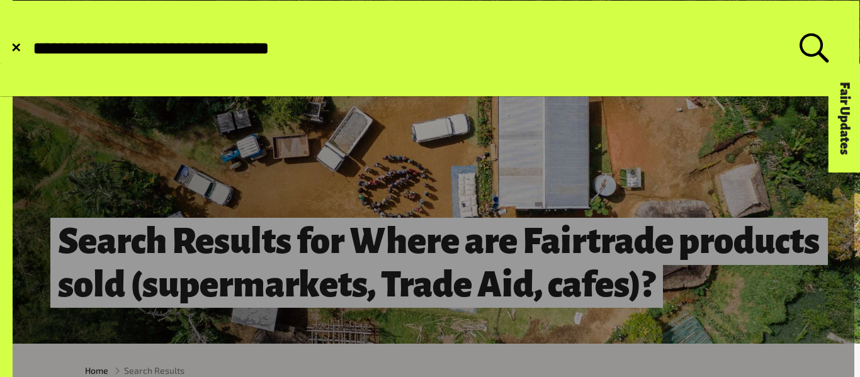
type input "**********"
click at [31, 48] on button "Submit Search" at bounding box center [31, 48] width 1 height 1
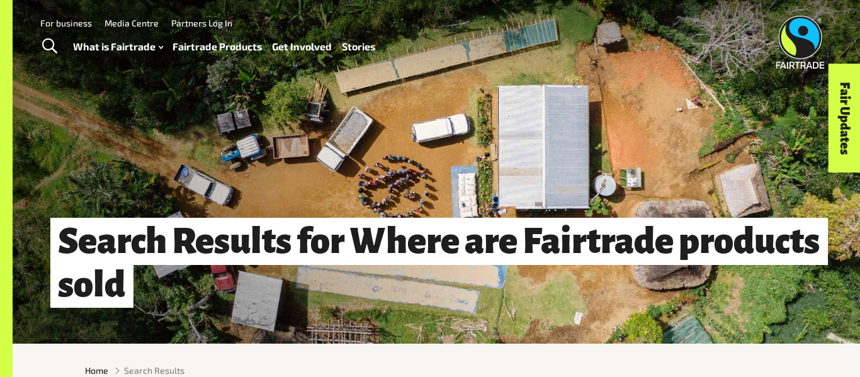
click at [200, 46] on link "Fairtrade Products" at bounding box center [217, 47] width 89 height 18
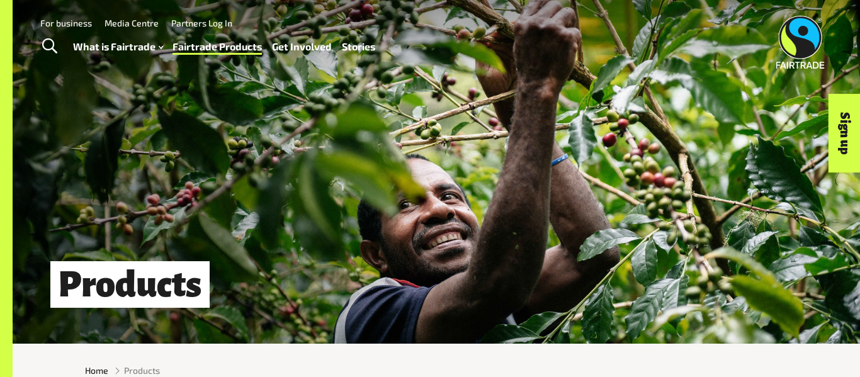
click at [45, 40] on span "Toggle Search" at bounding box center [49, 46] width 15 height 16
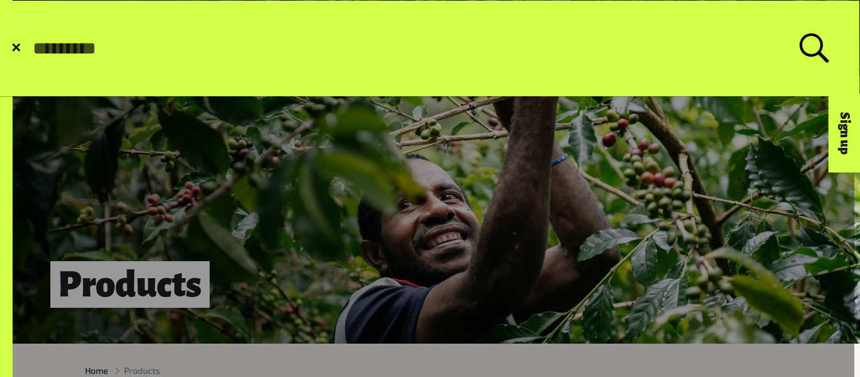
paste input "**********"
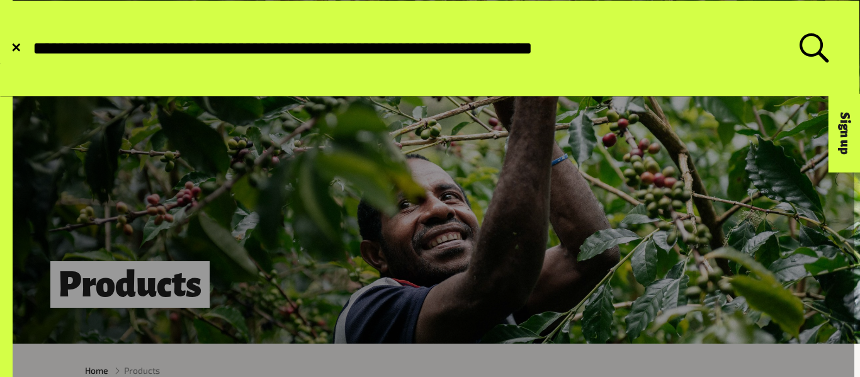
type input "**********"
click at [31, 48] on button "Submit Search" at bounding box center [31, 48] width 1 height 1
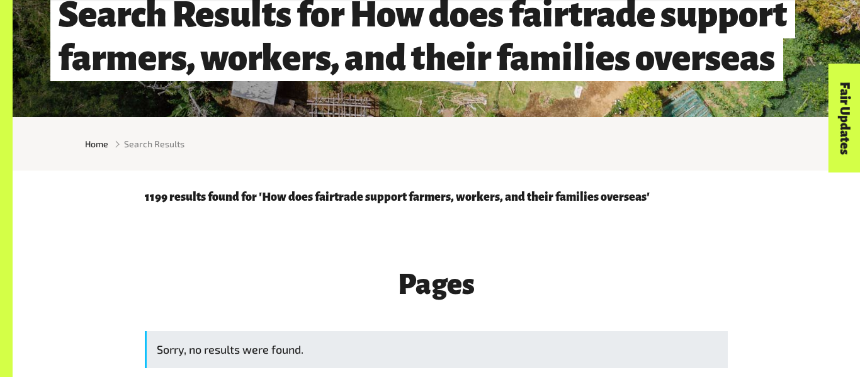
scroll to position [227, 0]
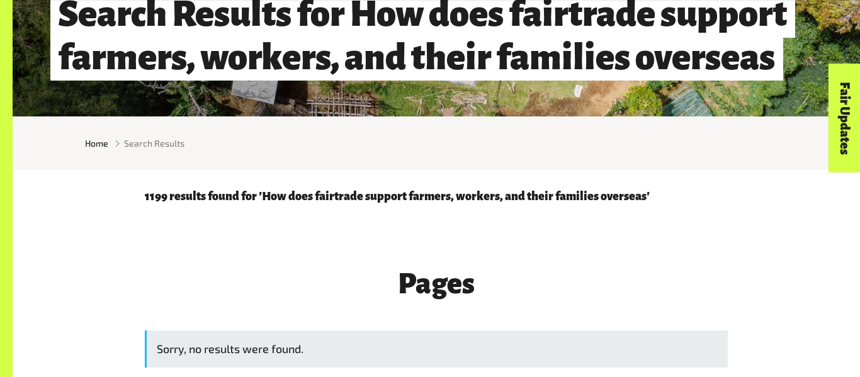
click at [169, 201] on p "1199 results found for 'How does fairtrade support farmers, workers, and their …" at bounding box center [436, 196] width 583 height 13
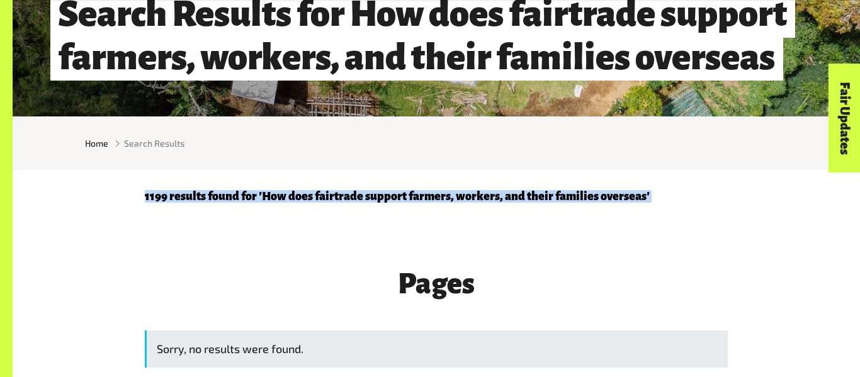
click at [171, 202] on p "1199 results found for 'How does fairtrade support farmers, workers, and their …" at bounding box center [436, 196] width 583 height 13
click at [210, 232] on div "Pages Sorry, no results were found." at bounding box center [437, 320] width 848 height 215
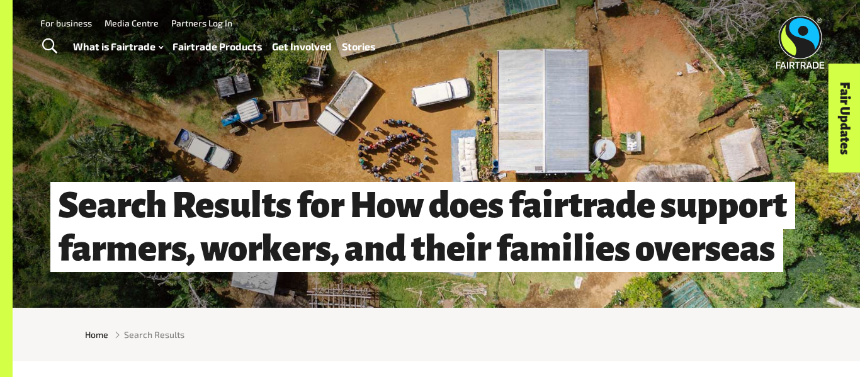
scroll to position [0, 0]
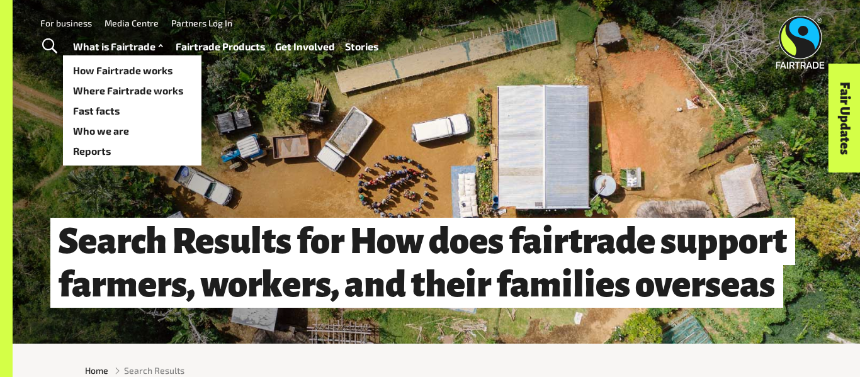
click at [105, 48] on link "What is Fairtrade" at bounding box center [119, 47] width 93 height 18
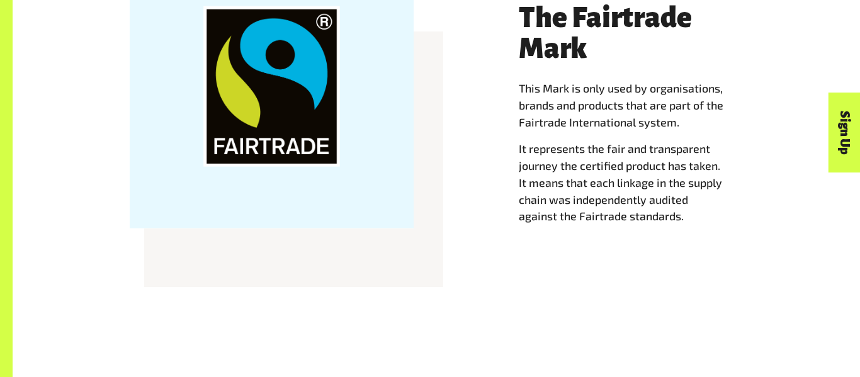
scroll to position [1246, 0]
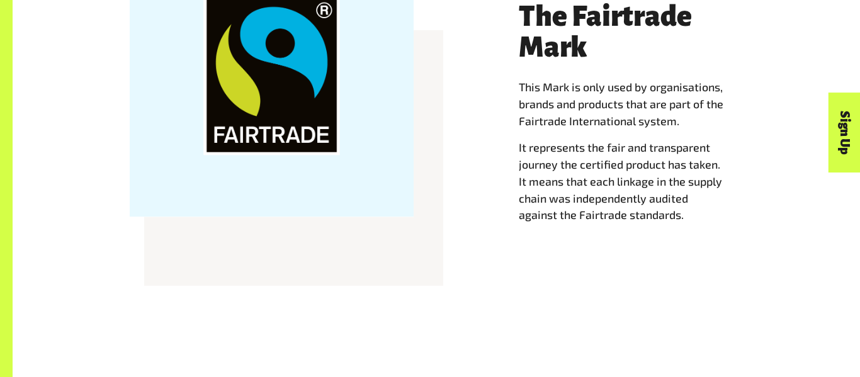
click at [532, 96] on p "This Mark is only used by organisations, brands and products that are part of t…" at bounding box center [631, 104] width 224 height 50
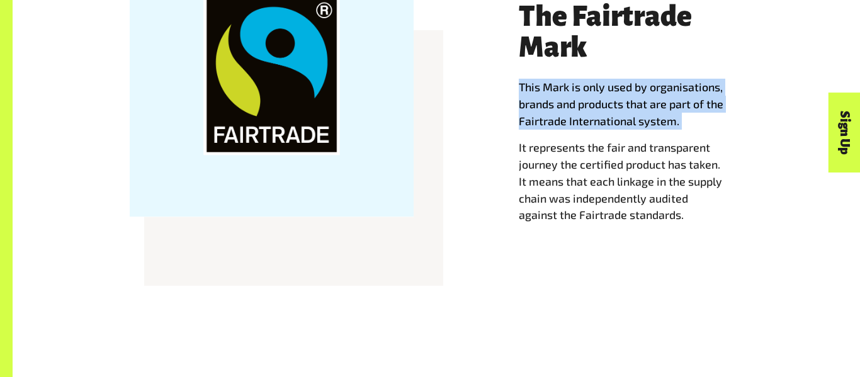
click at [532, 96] on p "This Mark is only used by organisations, brands and products that are part of t…" at bounding box center [631, 104] width 224 height 50
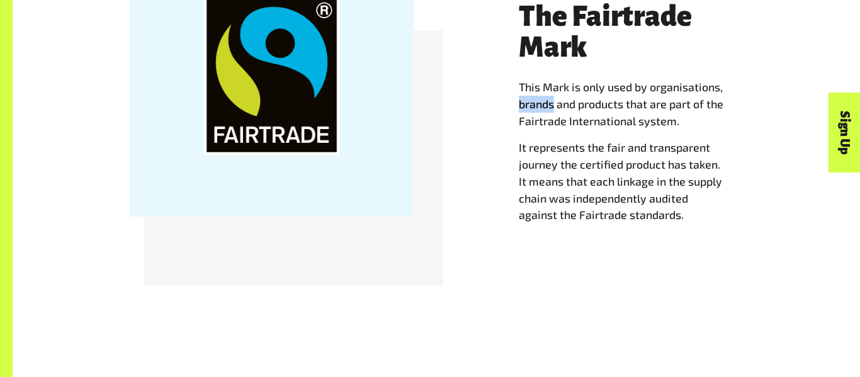
click at [532, 96] on p "This Mark is only used by organisations, brands and products that are part of t…" at bounding box center [631, 104] width 224 height 50
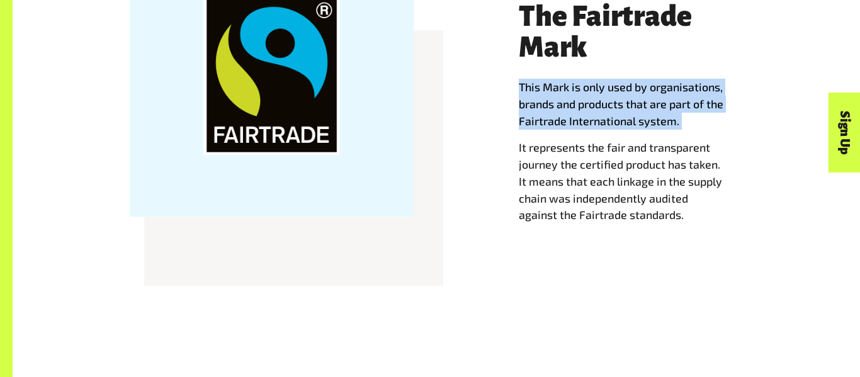
click at [532, 96] on p "This Mark is only used by organisations, brands and products that are part of t…" at bounding box center [631, 104] width 224 height 50
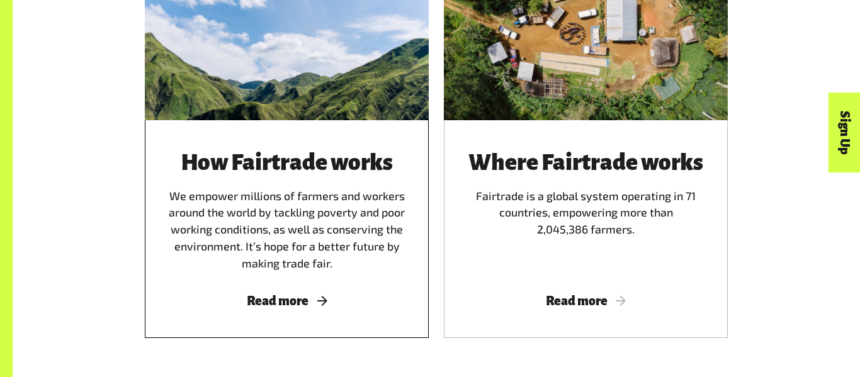
scroll to position [797, 0]
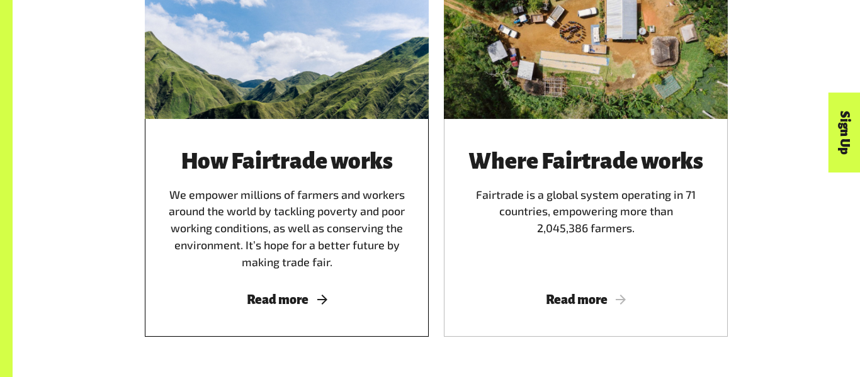
click at [290, 187] on div "How Fairtrade works We empower millions of farmers and workers around the world…" at bounding box center [287, 210] width 254 height 122
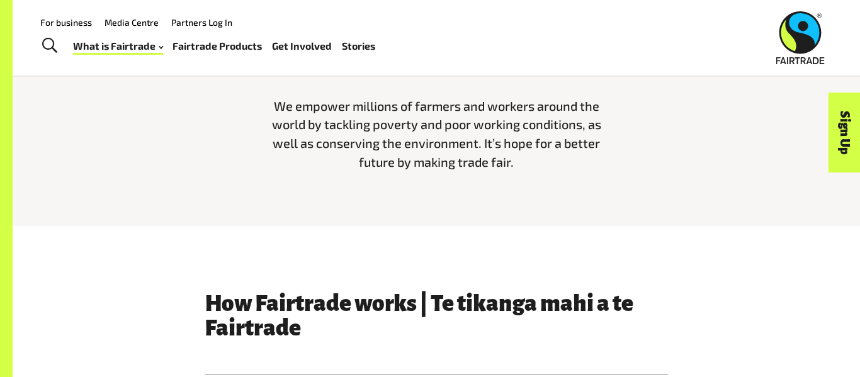
scroll to position [387, 0]
